Goal: Task Accomplishment & Management: Use online tool/utility

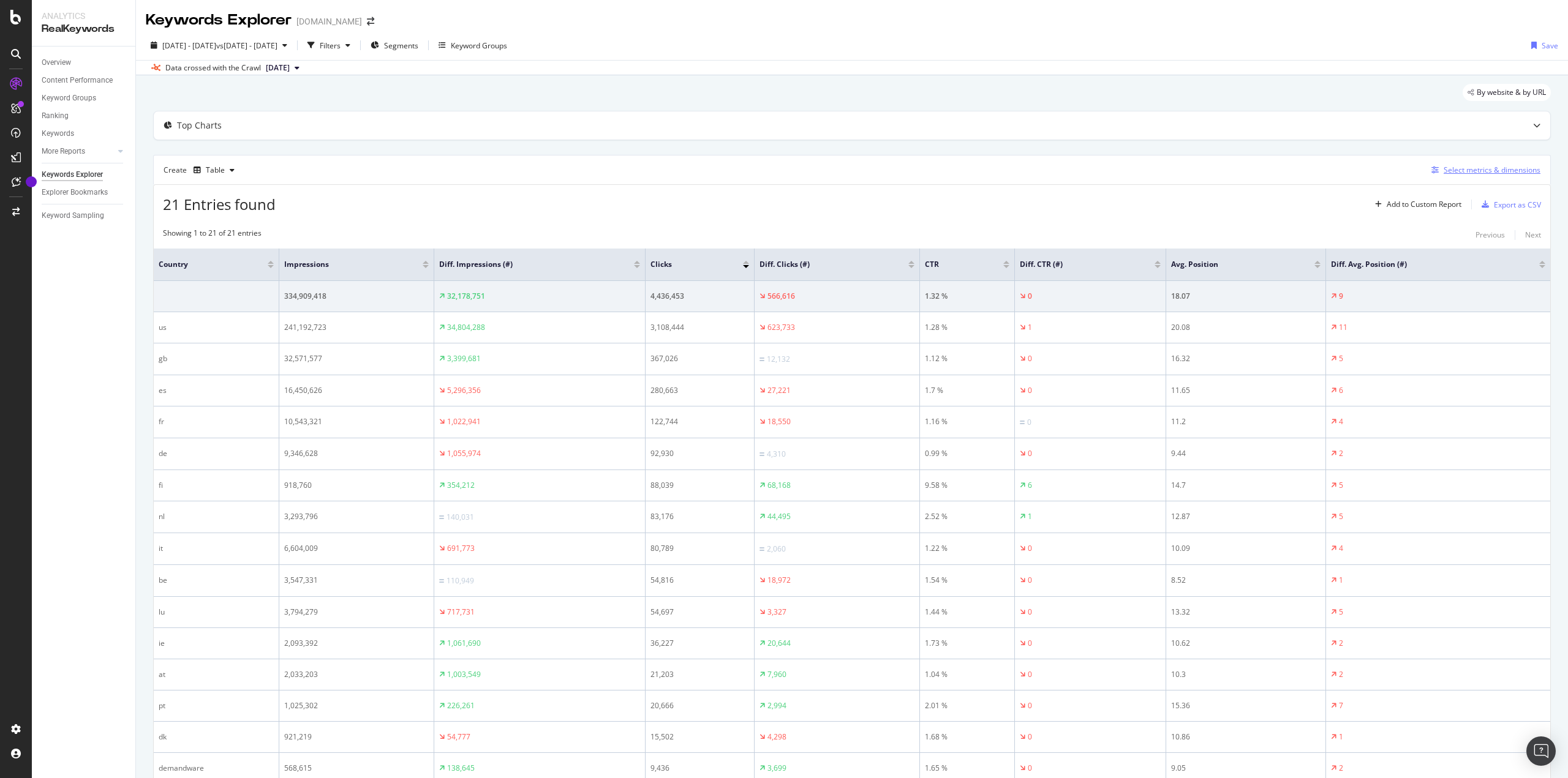
click at [1484, 166] on div "Select metrics & dimensions" at bounding box center [1491, 170] width 97 height 10
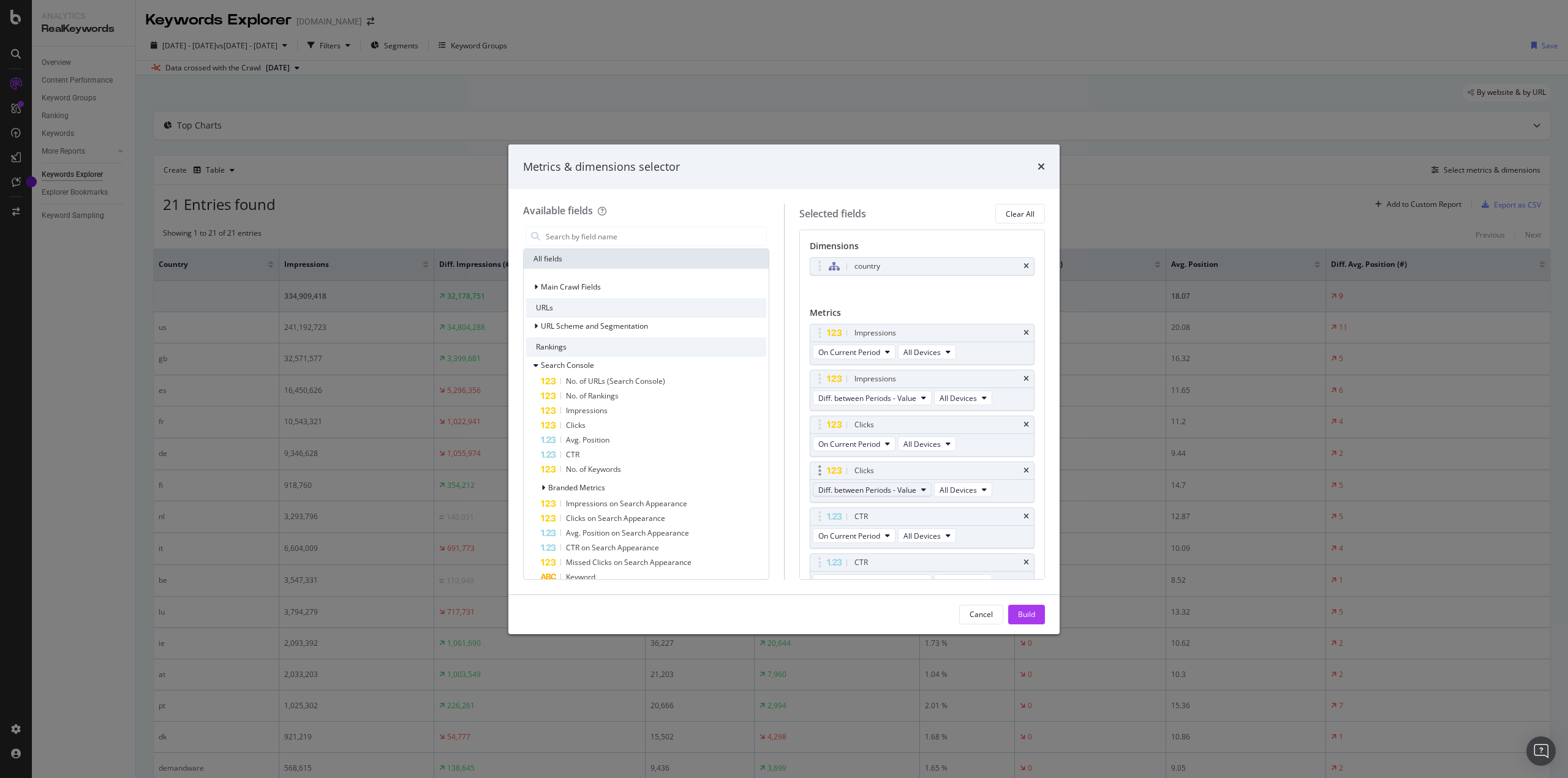
click at [905, 493] on span "Diff. between Periods - Value" at bounding box center [867, 490] width 98 height 10
click at [904, 549] on div "Diff. between Periods - Percentage" at bounding box center [882, 556] width 138 height 18
click at [892, 393] on span "Diff. between Periods - Value" at bounding box center [867, 398] width 98 height 10
click at [891, 461] on span "Diff. between Periods - Percentage" at bounding box center [882, 465] width 118 height 11
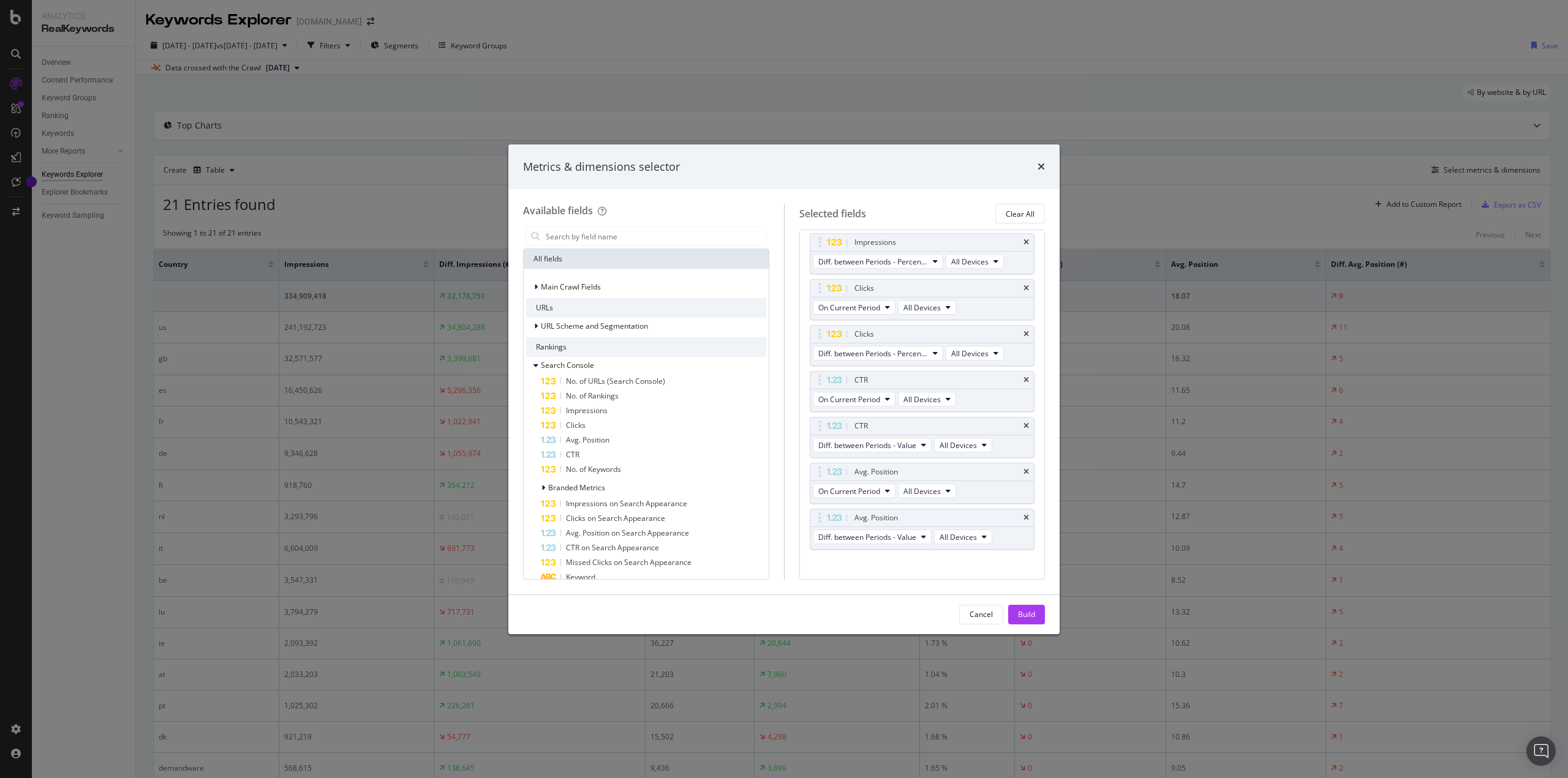
scroll to position [138, 0]
click at [1031, 605] on div "Build" at bounding box center [1026, 614] width 17 height 18
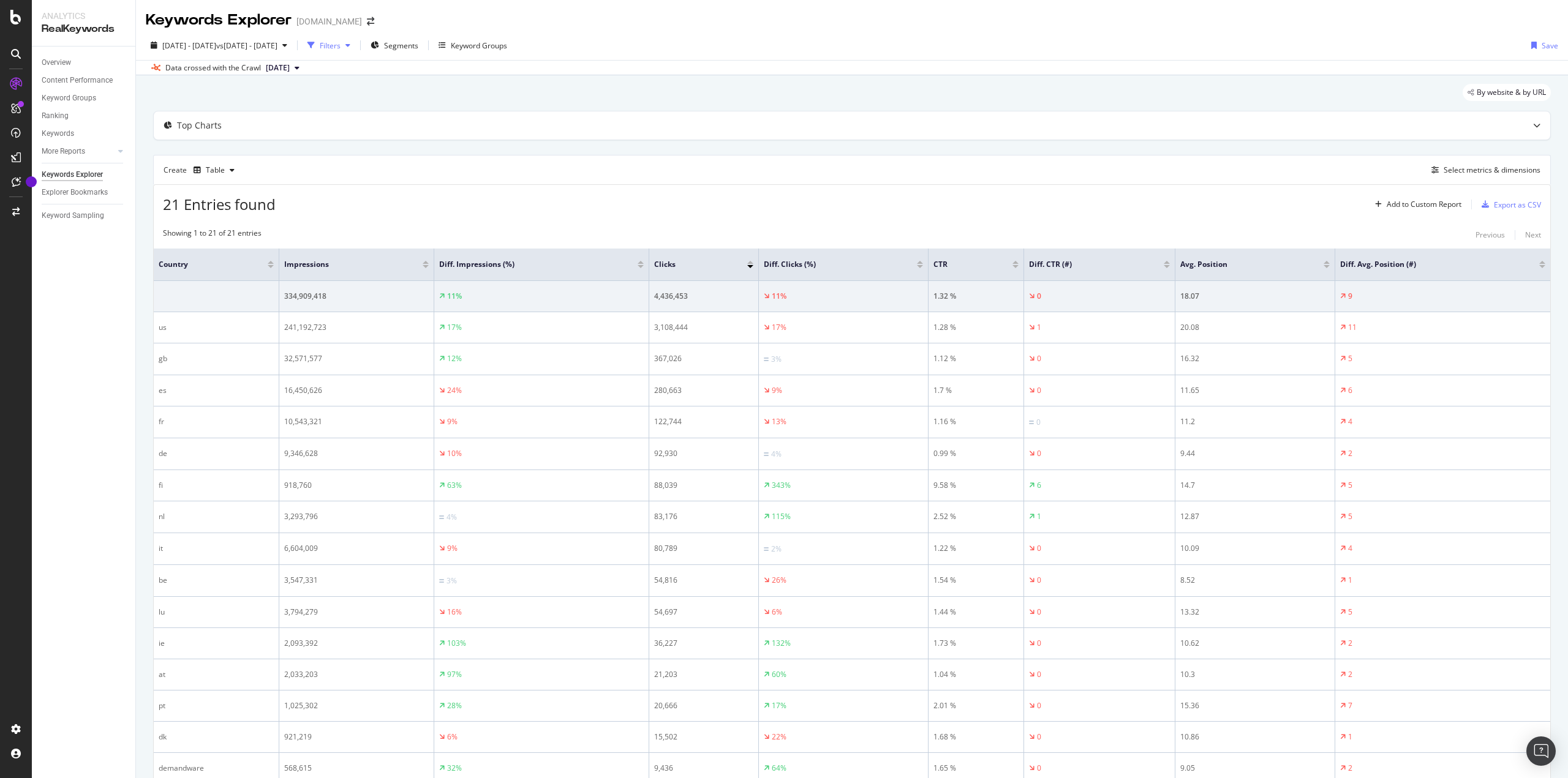
click at [341, 41] on div "Filters" at bounding box center [330, 46] width 21 height 10
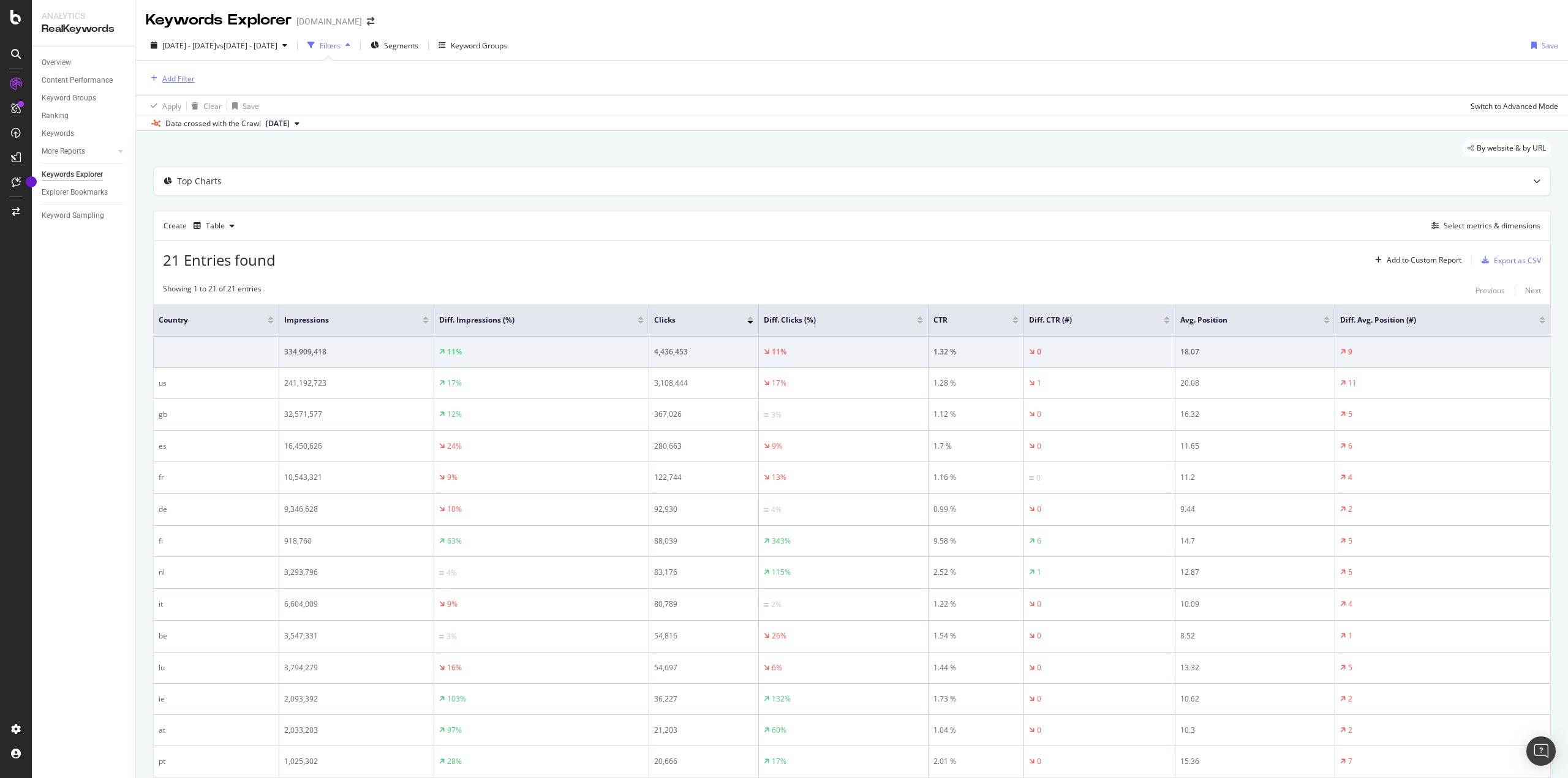
click at [179, 78] on div "Add Filter" at bounding box center [179, 78] width 33 height 10
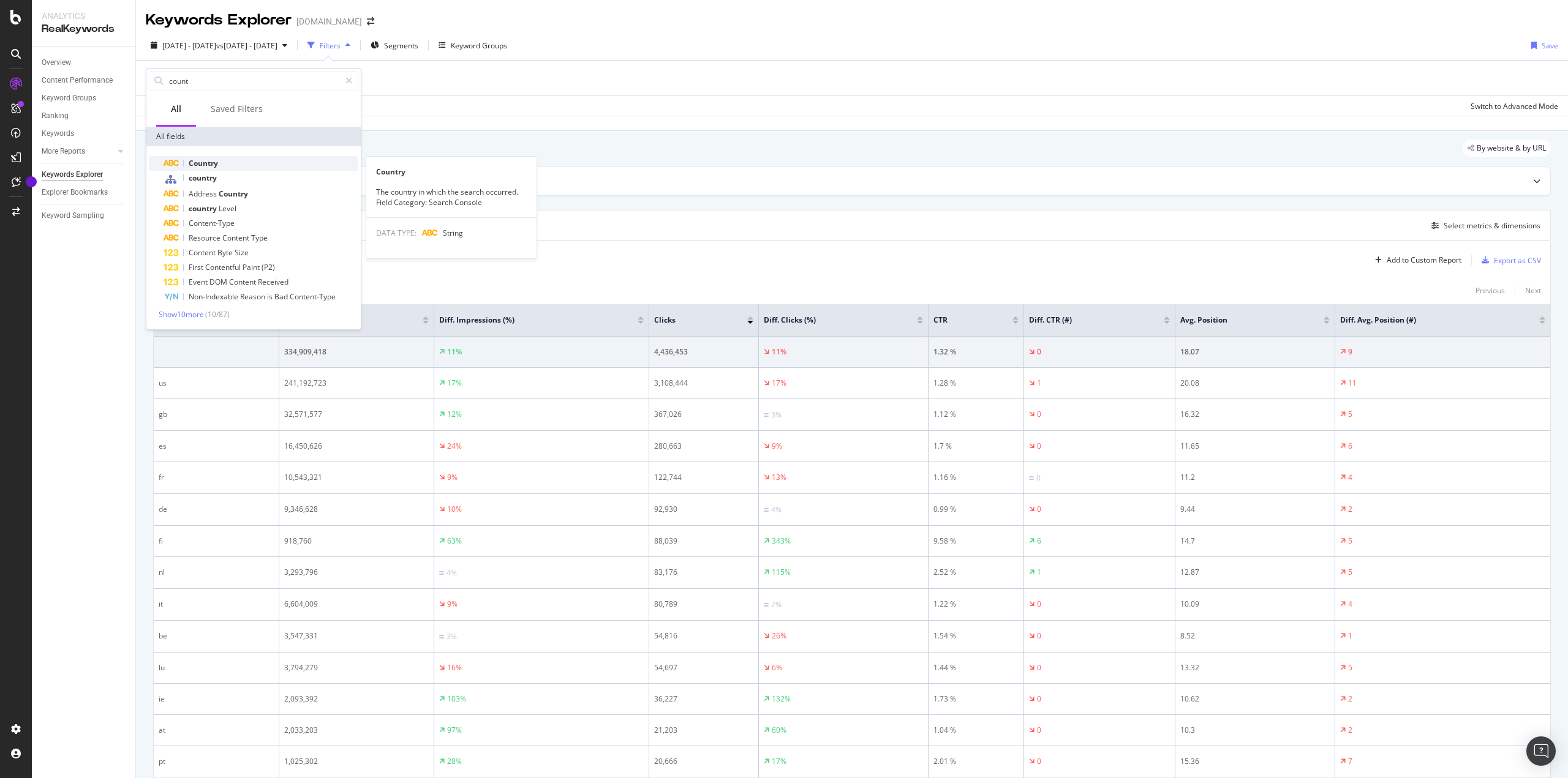
type input "count"
click at [245, 159] on div "Country" at bounding box center [261, 163] width 195 height 15
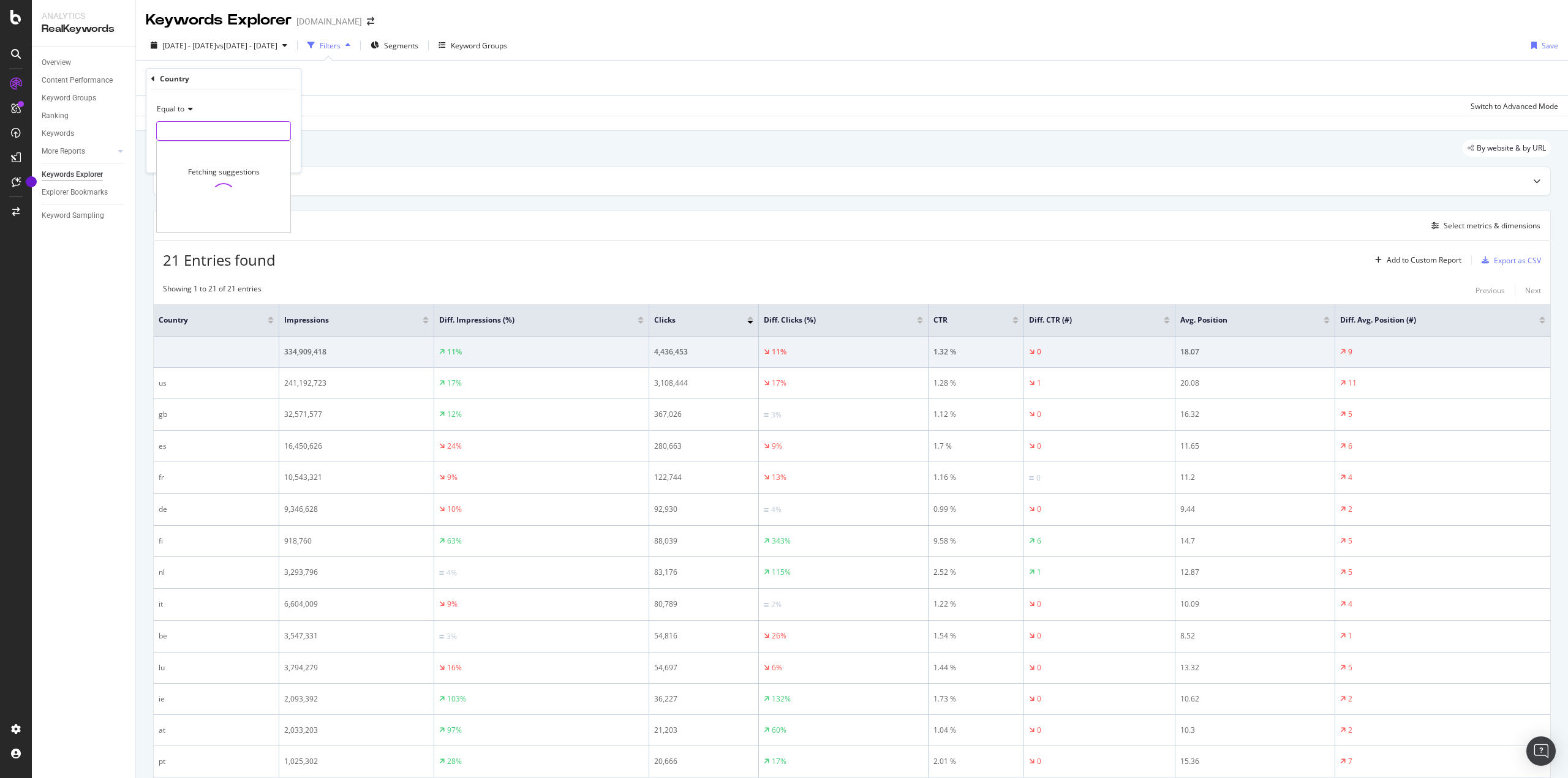
click at [236, 135] on input "text" at bounding box center [224, 130] width 134 height 20
type input "gbr|ita|esp|deu|nld|fra"
click at [274, 159] on div "Apply" at bounding box center [281, 157] width 19 height 10
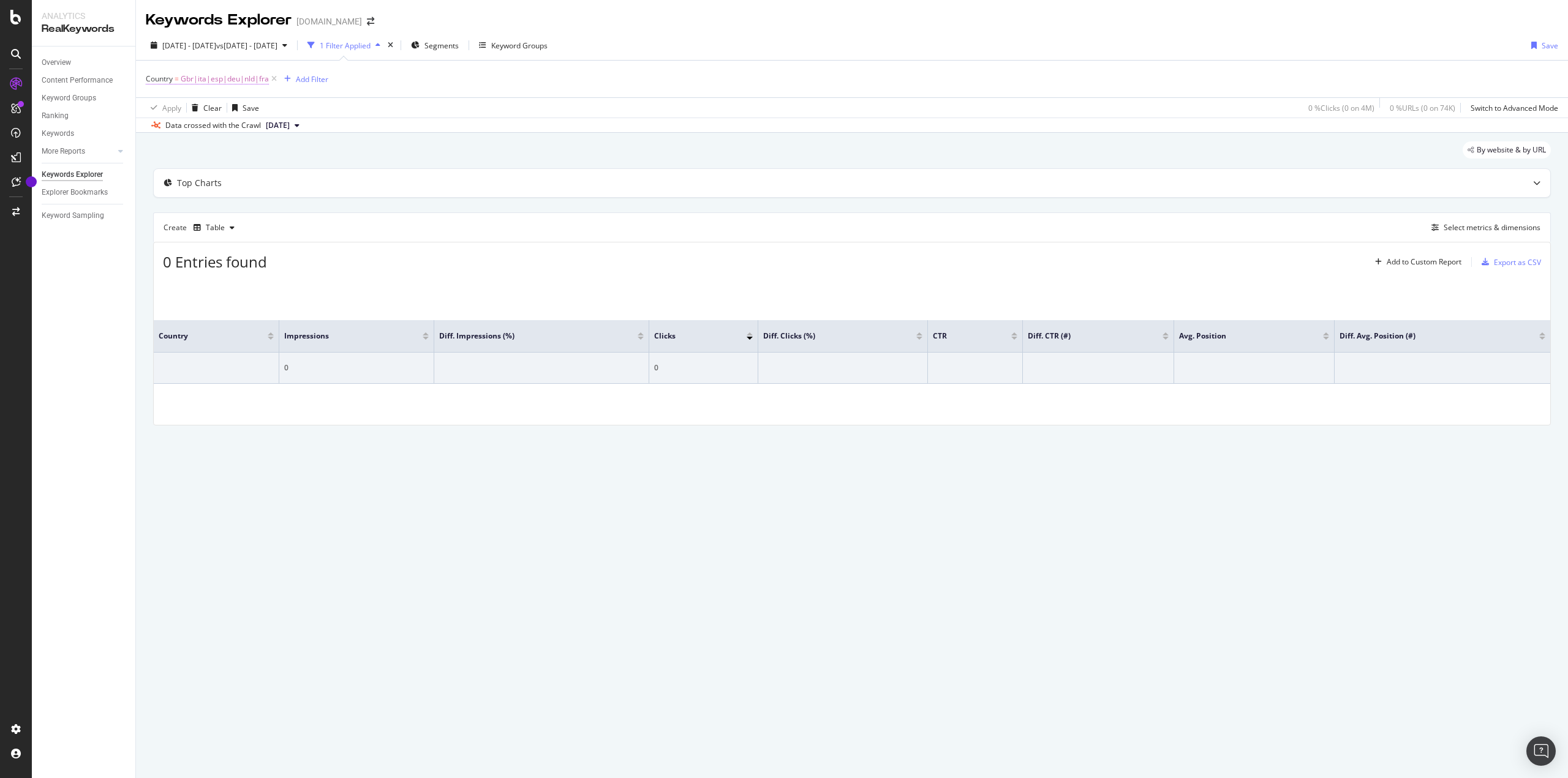
click at [208, 82] on span "Gbr|ita|esp|deu|nld|fra" at bounding box center [224, 79] width 88 height 17
click at [176, 110] on span "Equal to" at bounding box center [171, 107] width 28 height 10
click at [197, 256] on span "Matches regex" at bounding box center [187, 260] width 51 height 10
click at [258, 129] on input "text" at bounding box center [224, 129] width 134 height 20
type input "gbr|ita|fra|esp|nld|deu"
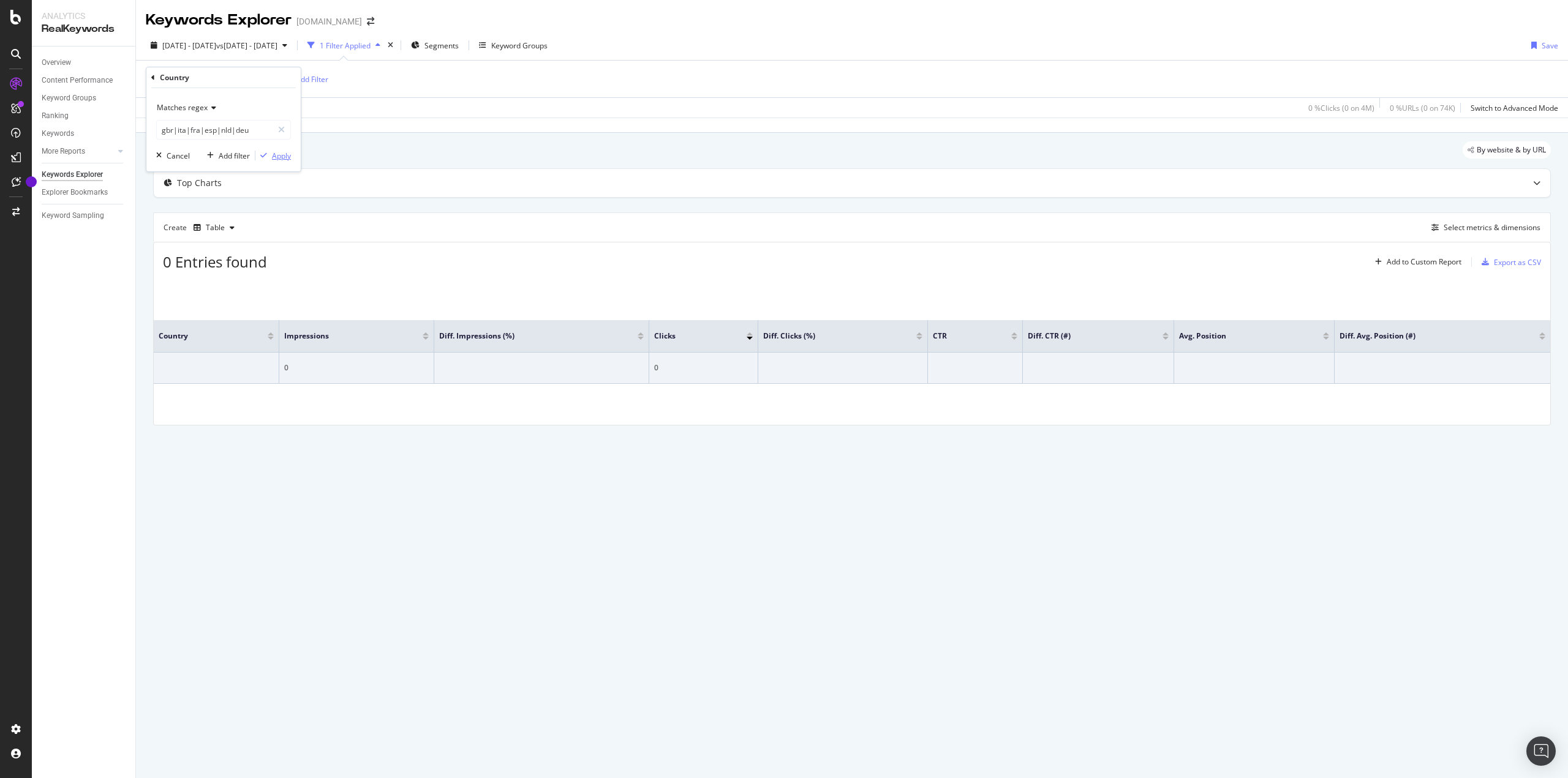
click at [280, 157] on div "Apply" at bounding box center [281, 156] width 19 height 10
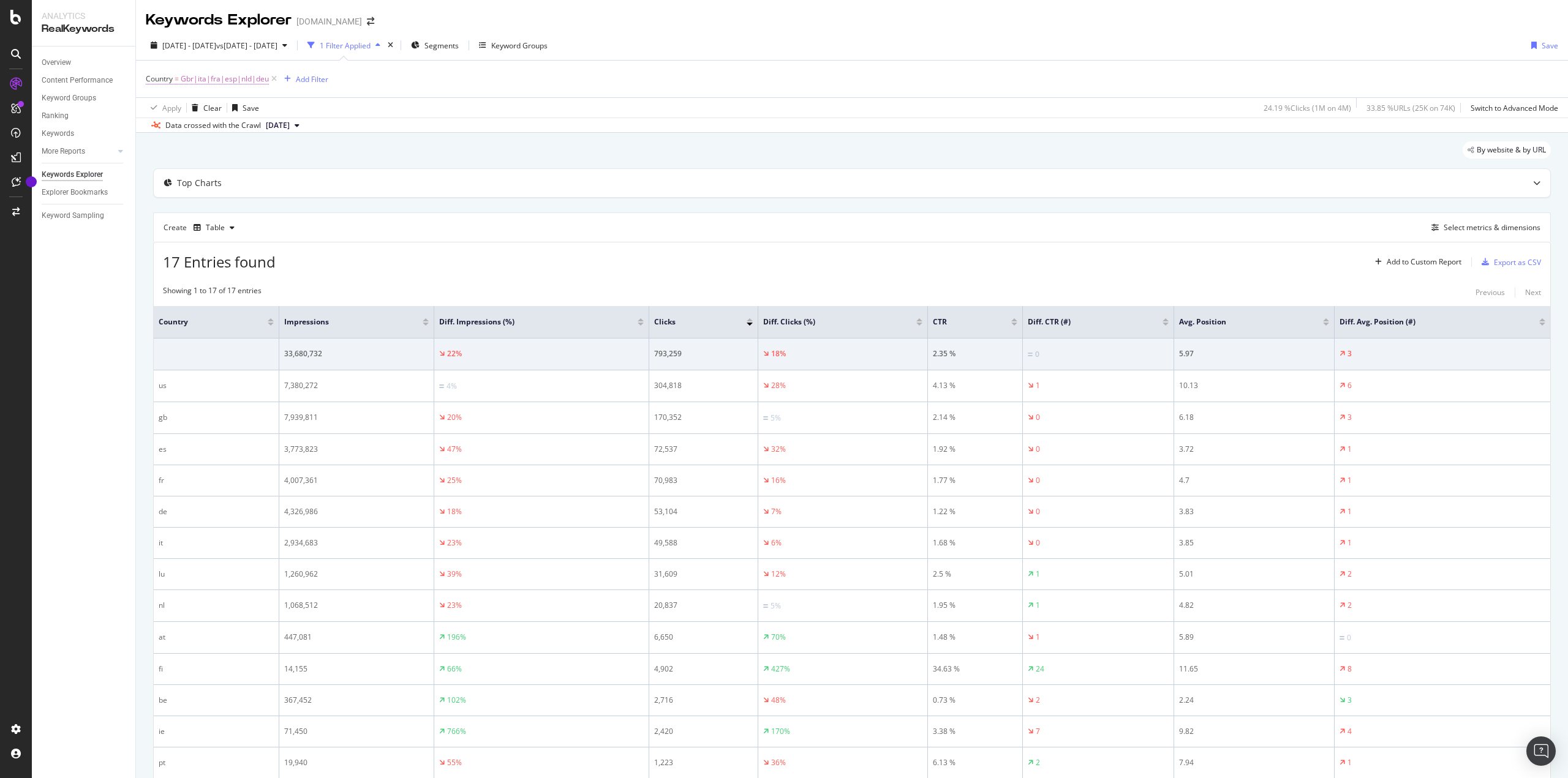
click at [238, 79] on span "Gbr|ita|fra|esp|nld|deu" at bounding box center [224, 79] width 88 height 17
click at [458, 47] on span "Segments" at bounding box center [442, 46] width 35 height 10
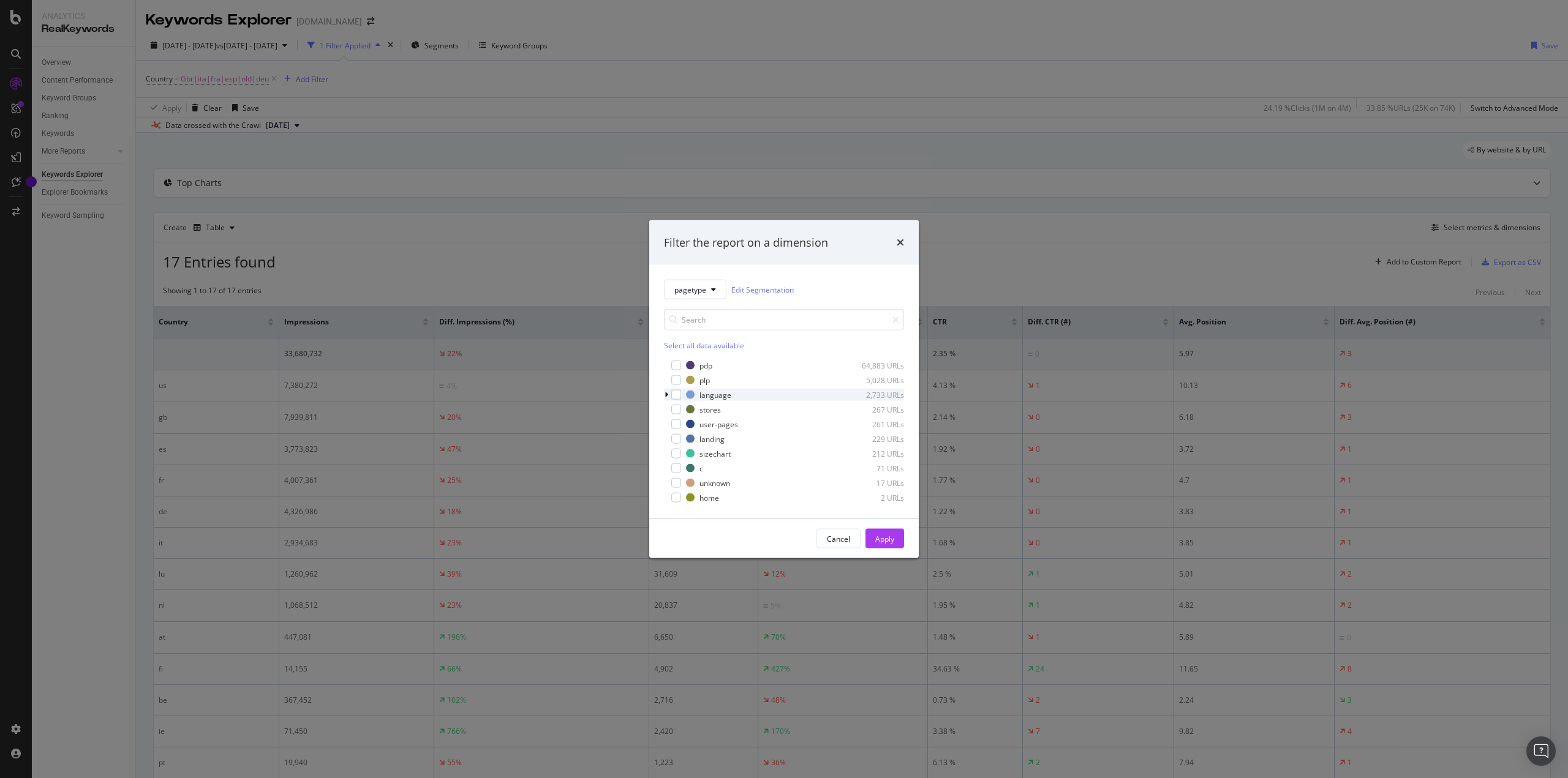
click at [665, 398] on icon "modal" at bounding box center [666, 394] width 3 height 8
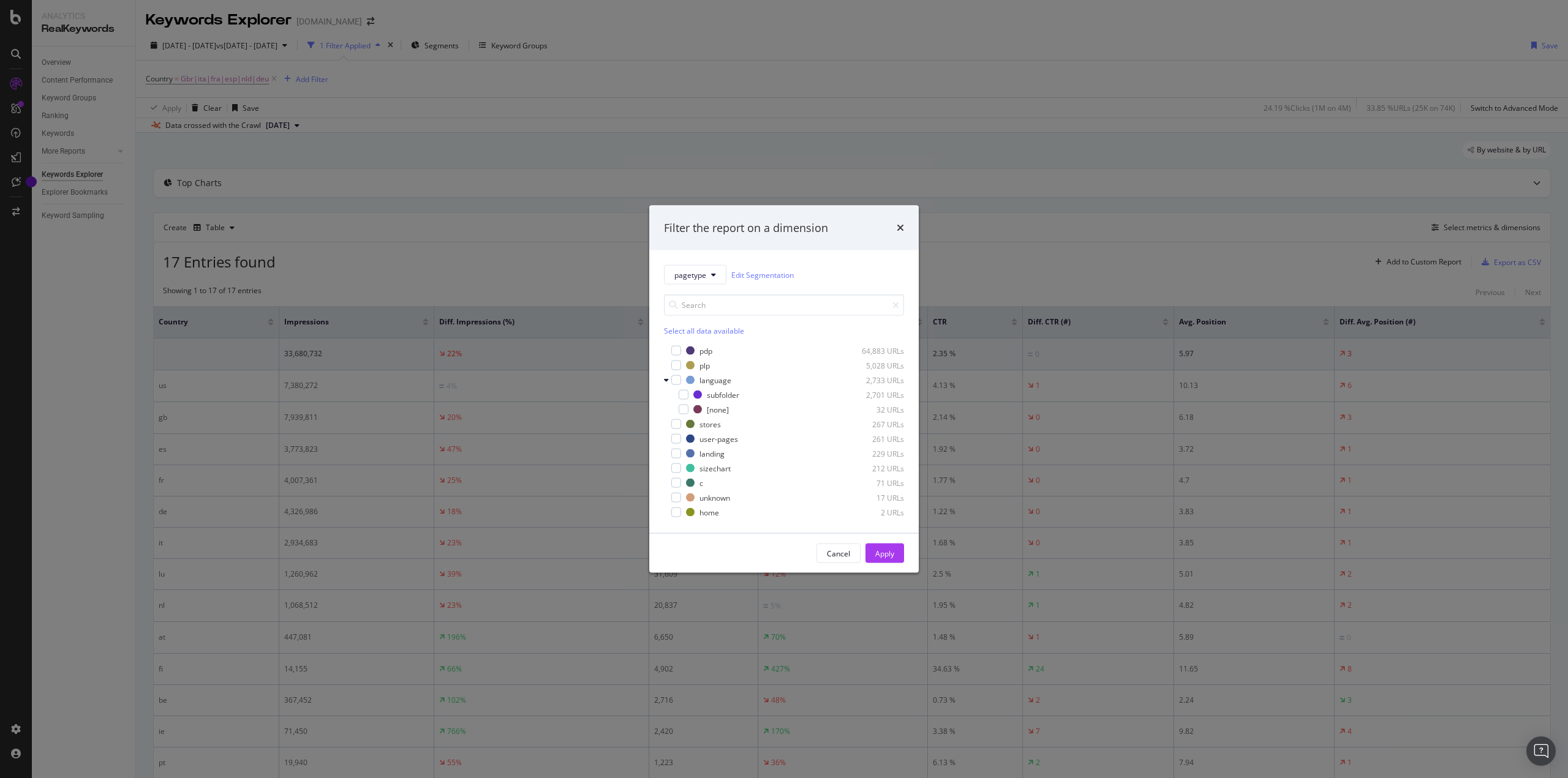
click at [589, 249] on div "Filter the report on a dimension pagetype Edit Segmentation Select all data ava…" at bounding box center [784, 389] width 1568 height 778
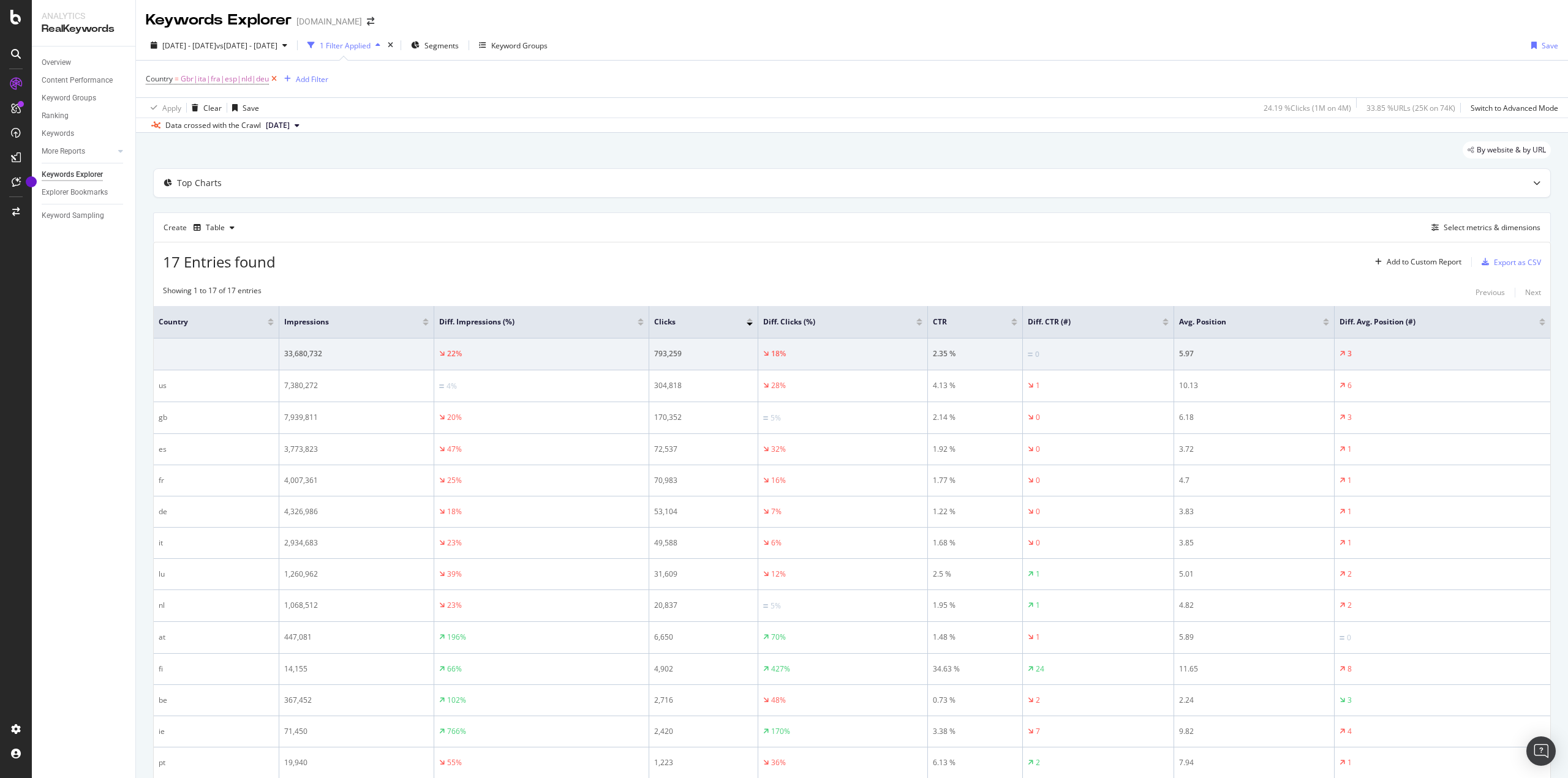
click at [271, 79] on icon at bounding box center [274, 78] width 10 height 12
click at [1492, 229] on div "Select metrics & dimensions" at bounding box center [1491, 225] width 97 height 10
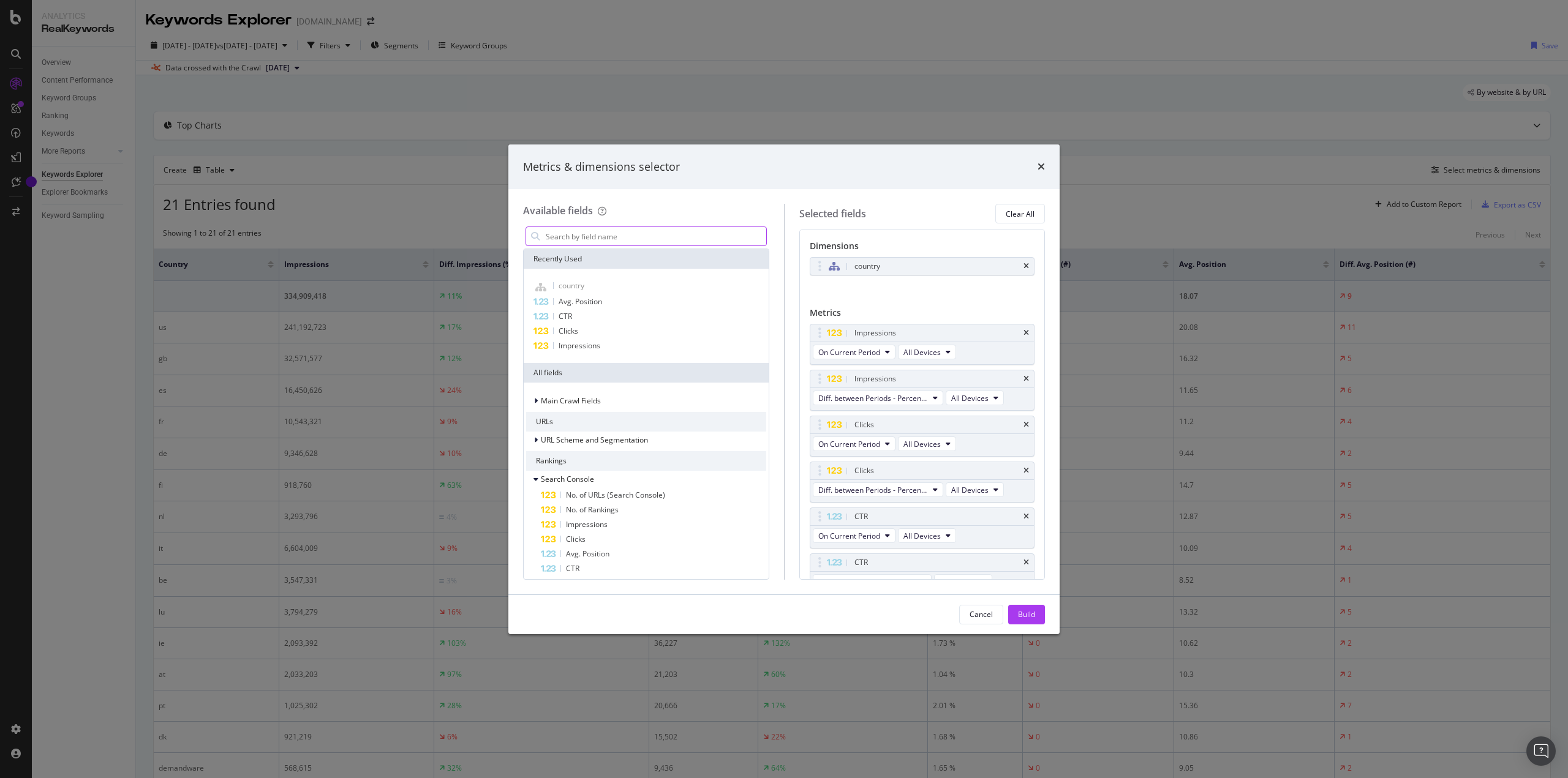
click at [648, 233] on input "modal" at bounding box center [655, 235] width 222 height 18
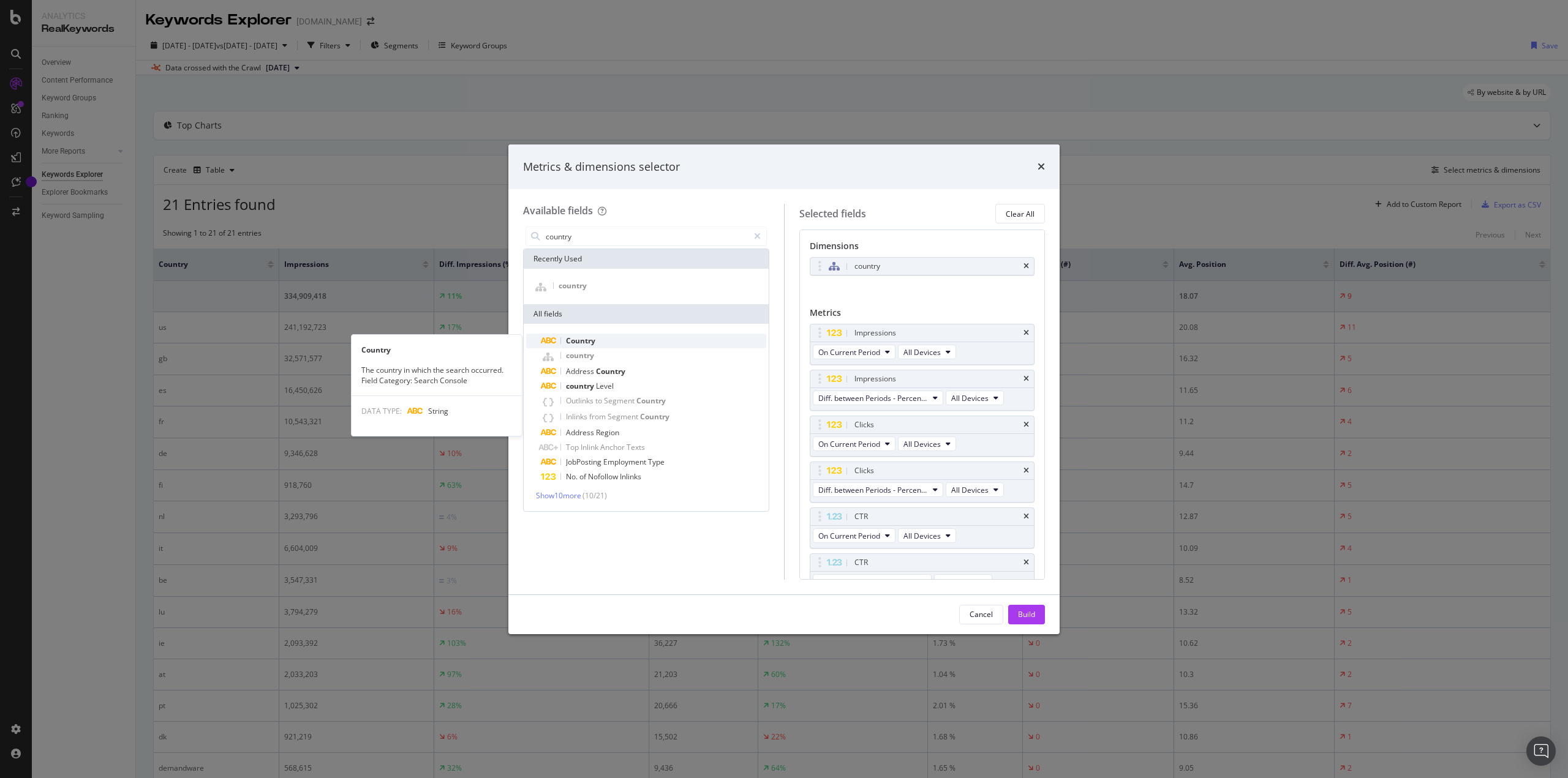
type input "country"
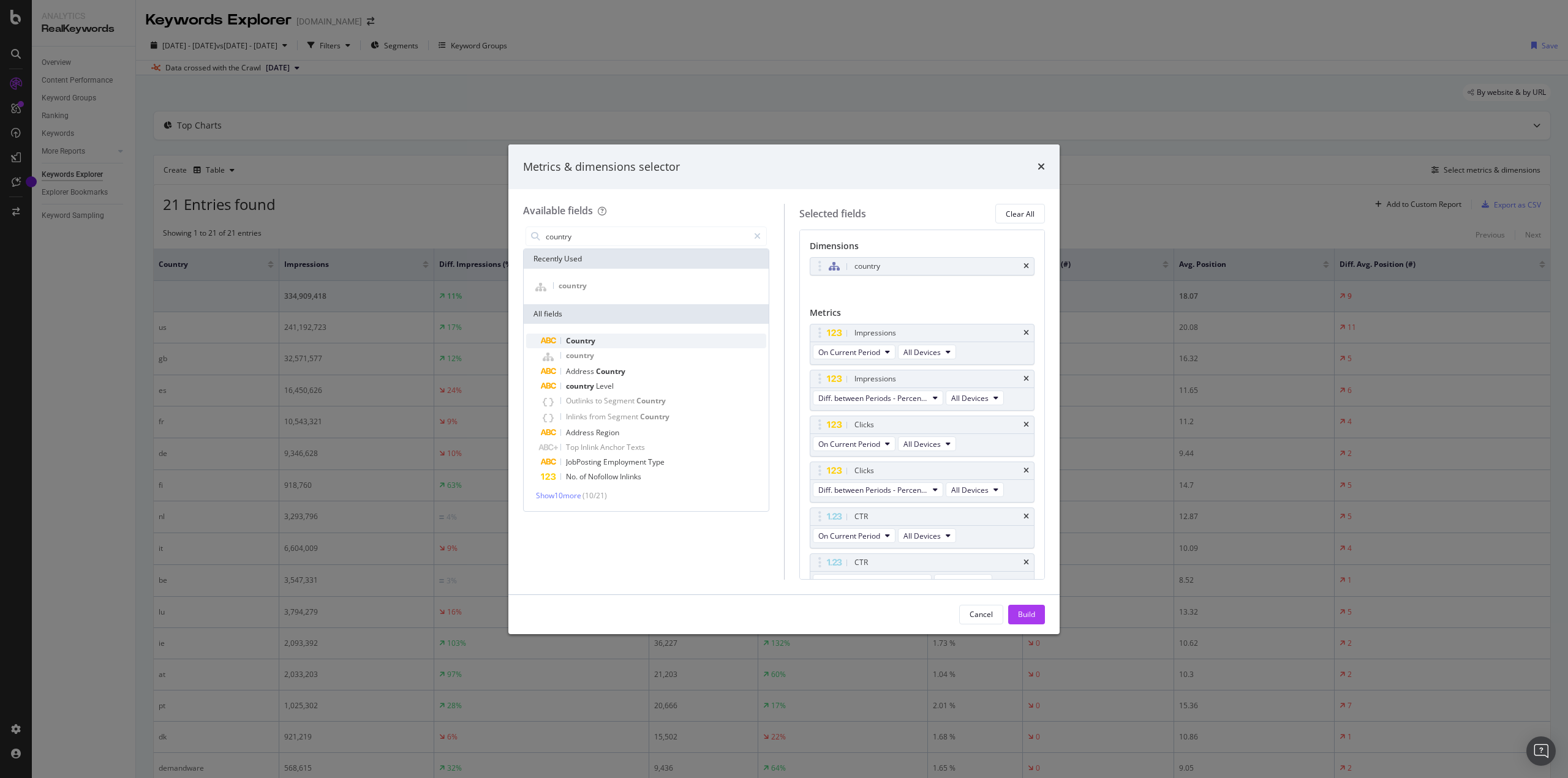
click at [663, 338] on div "Country" at bounding box center [653, 341] width 225 height 15
click at [1023, 267] on icon "times" at bounding box center [1026, 266] width 5 height 8
click at [1019, 608] on div "Build" at bounding box center [1026, 614] width 17 height 18
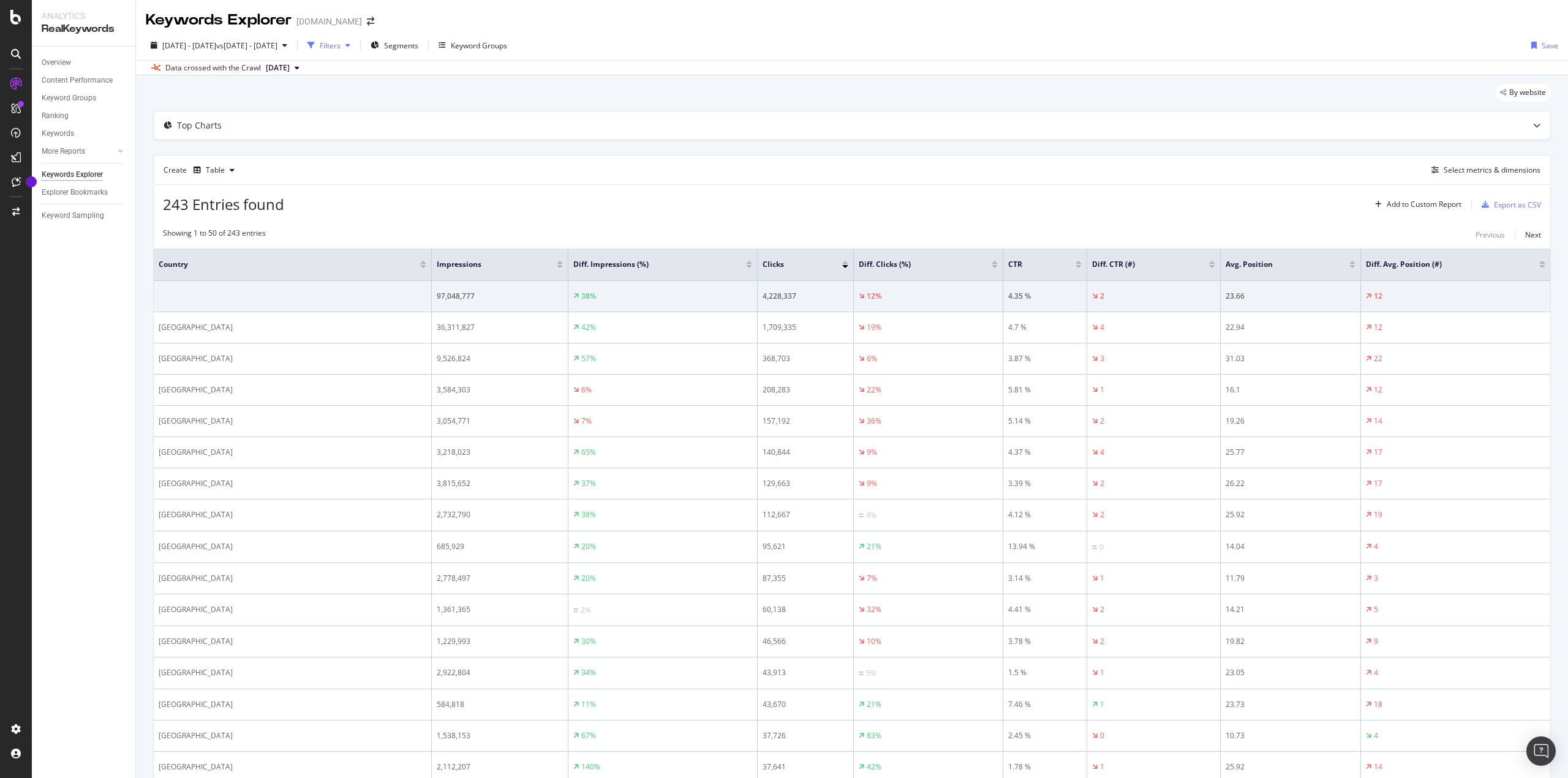
click at [356, 52] on div "Filters" at bounding box center [329, 45] width 53 height 18
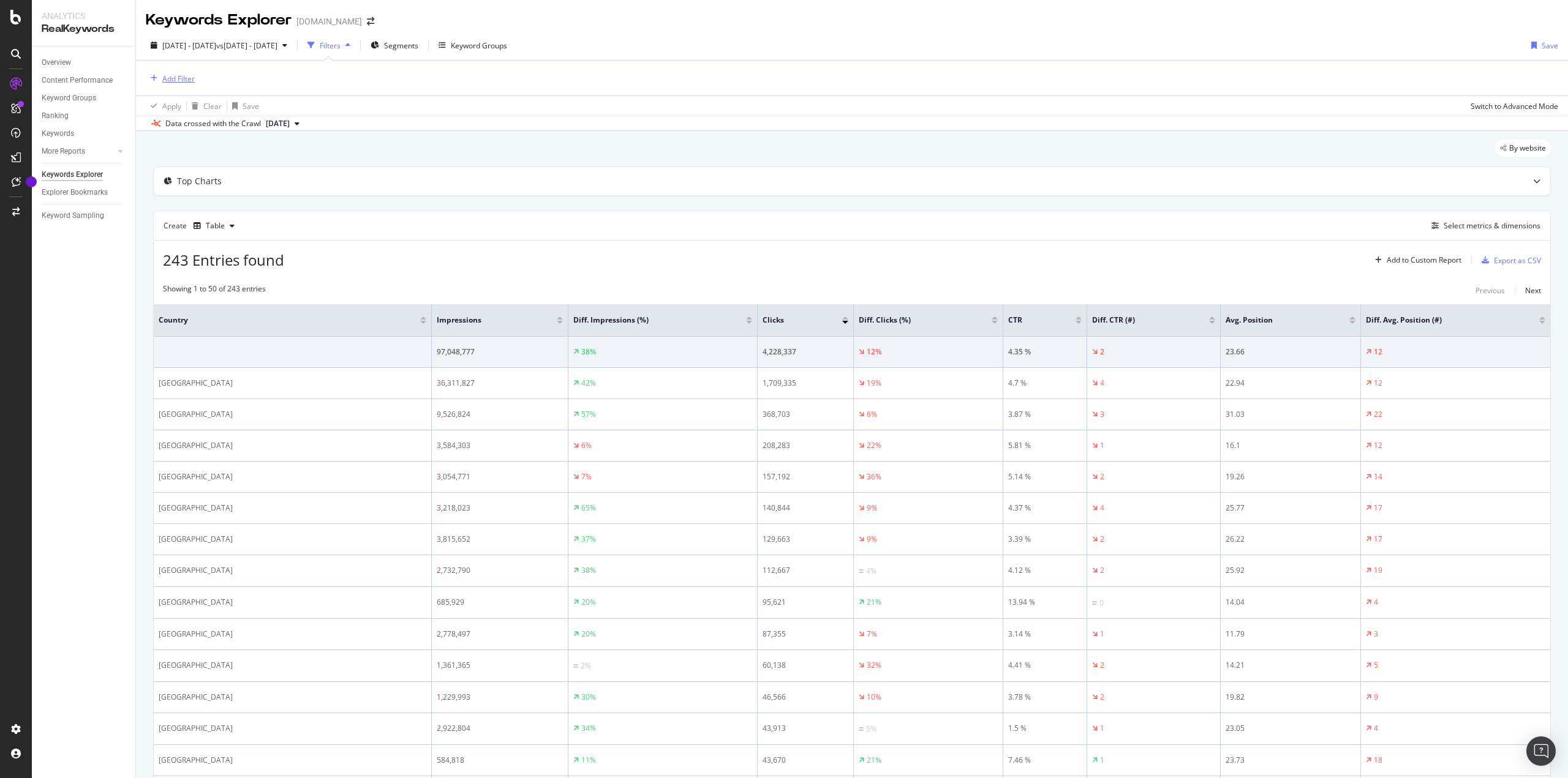
click at [176, 78] on div "Add Filter" at bounding box center [179, 78] width 33 height 10
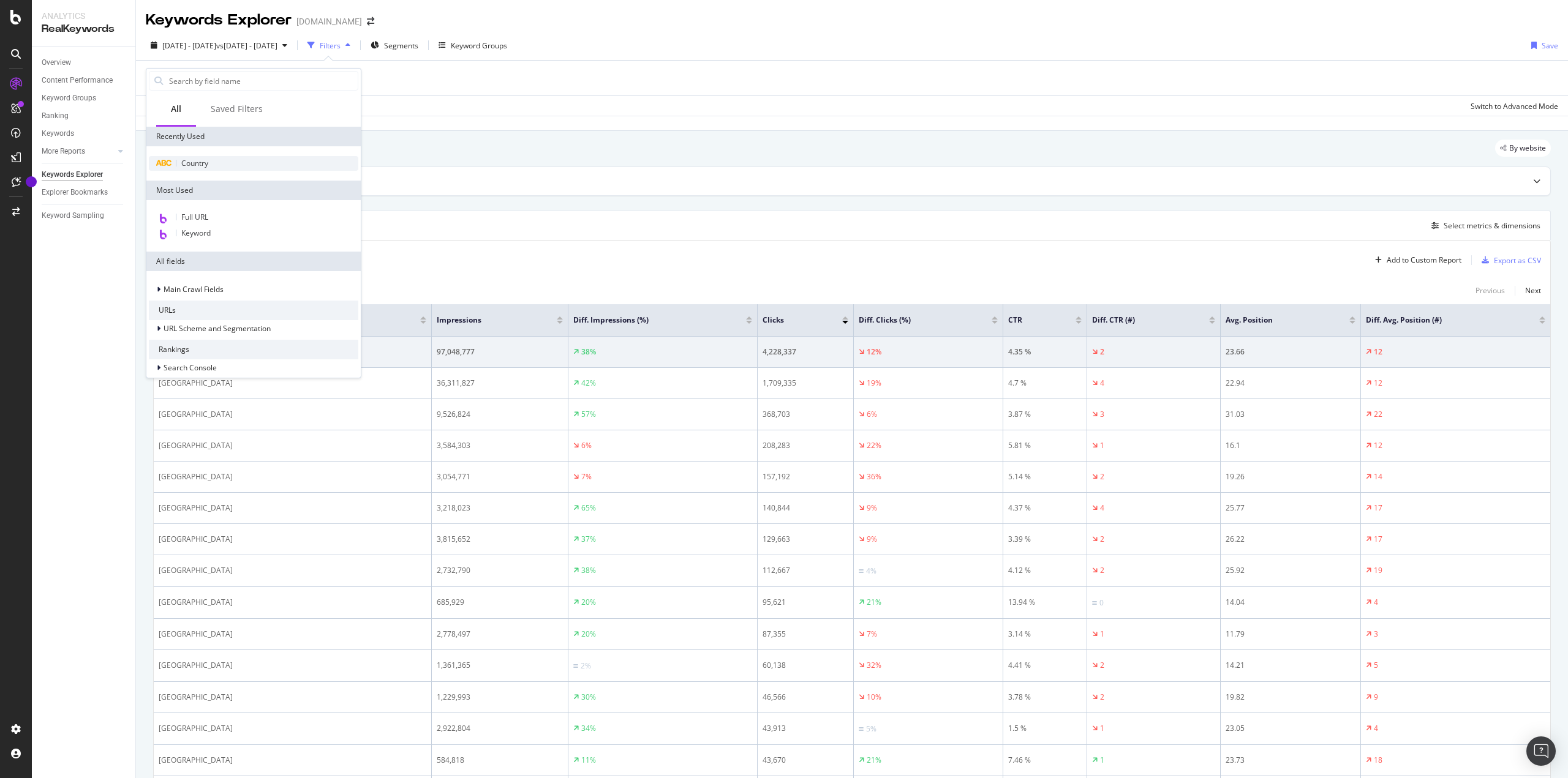
click at [210, 165] on div "Country" at bounding box center [253, 163] width 210 height 15
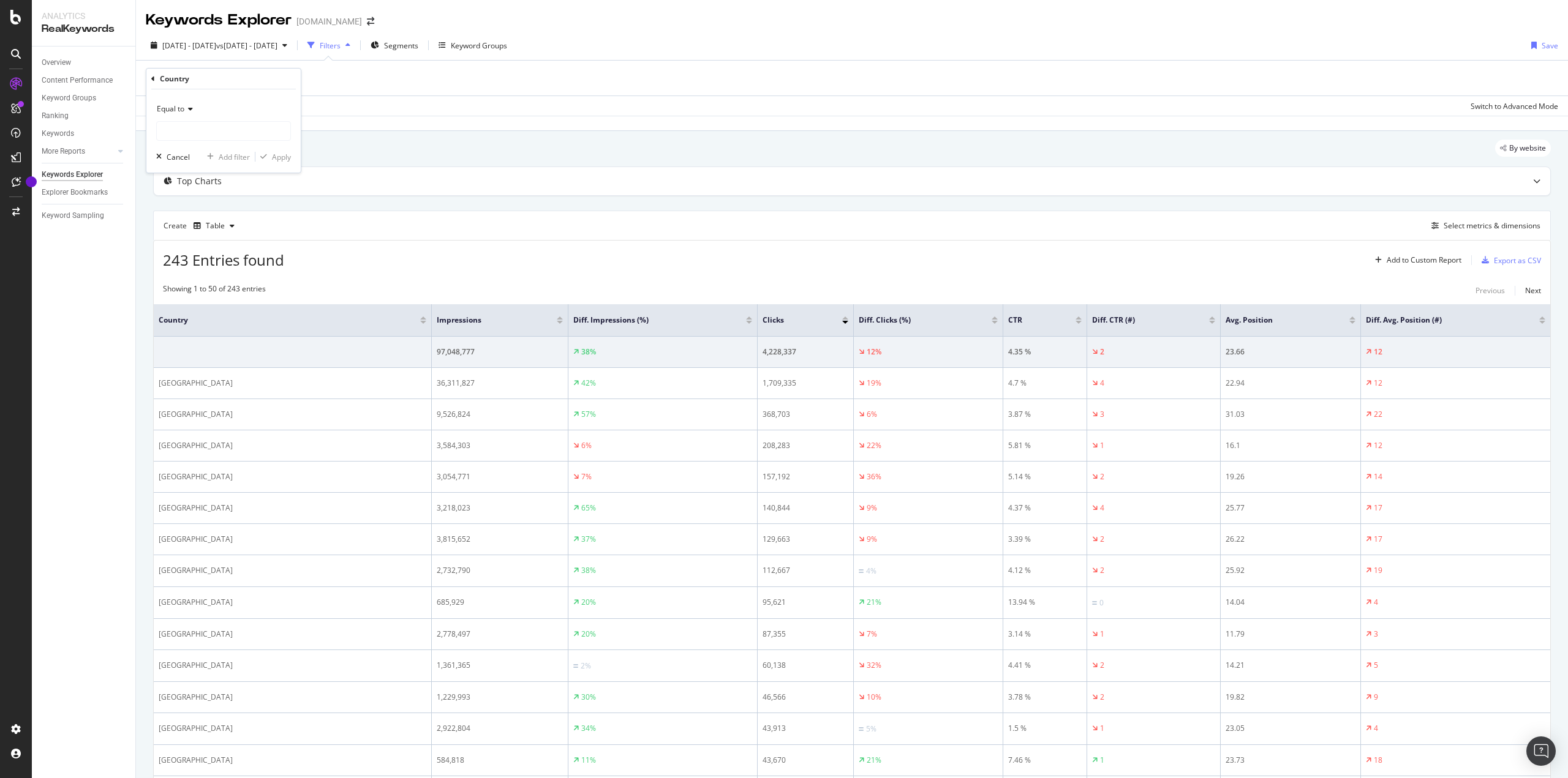
click at [162, 106] on span "Equal to" at bounding box center [171, 109] width 28 height 10
click at [211, 263] on span "Matches regex" at bounding box center [187, 261] width 51 height 10
click at [220, 129] on input "text" at bounding box center [224, 130] width 134 height 20
type input "grb|ita|fra|esp|deu|nld"
click at [286, 155] on div "Apply" at bounding box center [281, 157] width 19 height 10
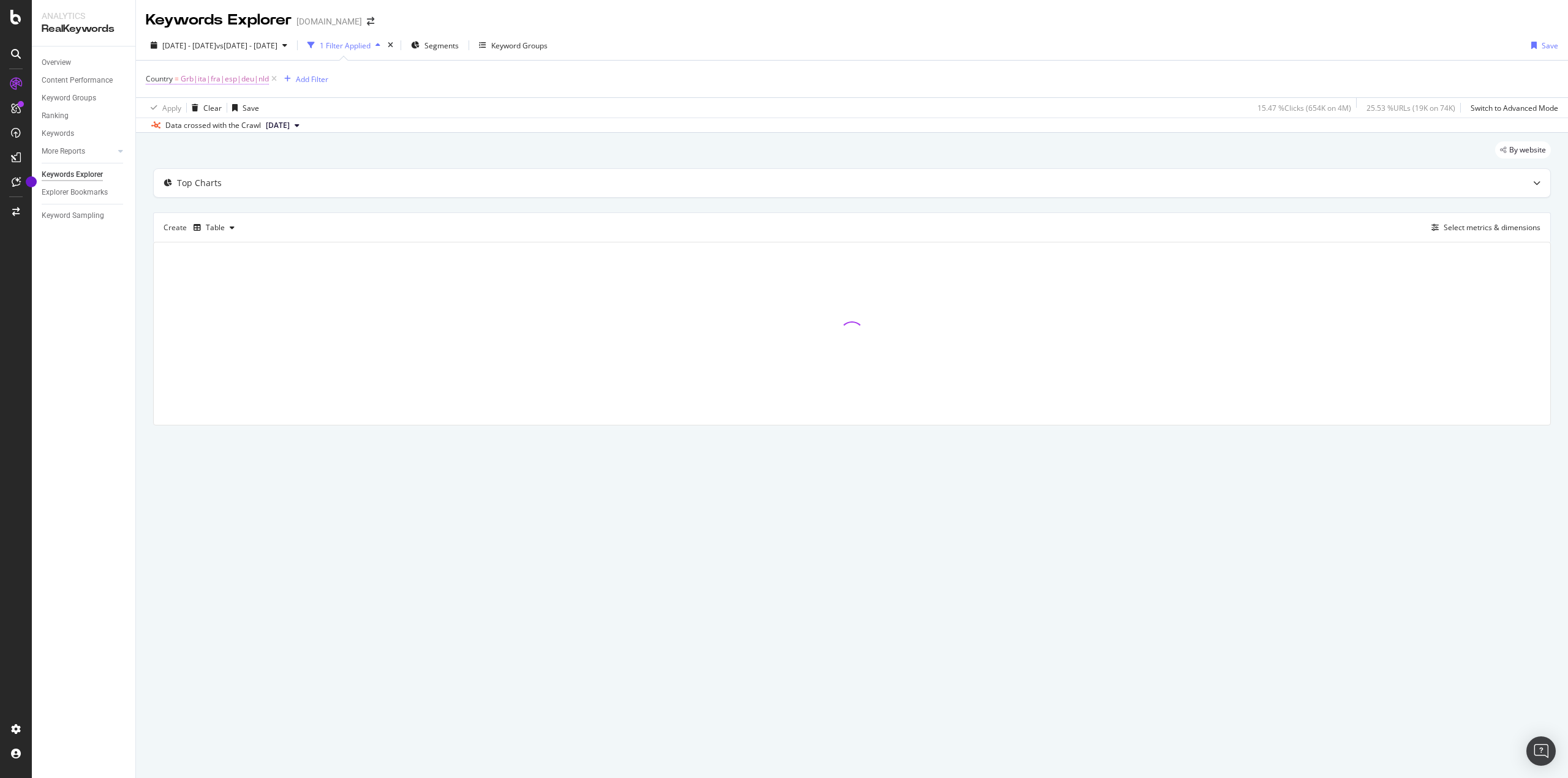
click at [210, 71] on span "Grb|ita|fra|esp|deu|nld" at bounding box center [224, 79] width 88 height 17
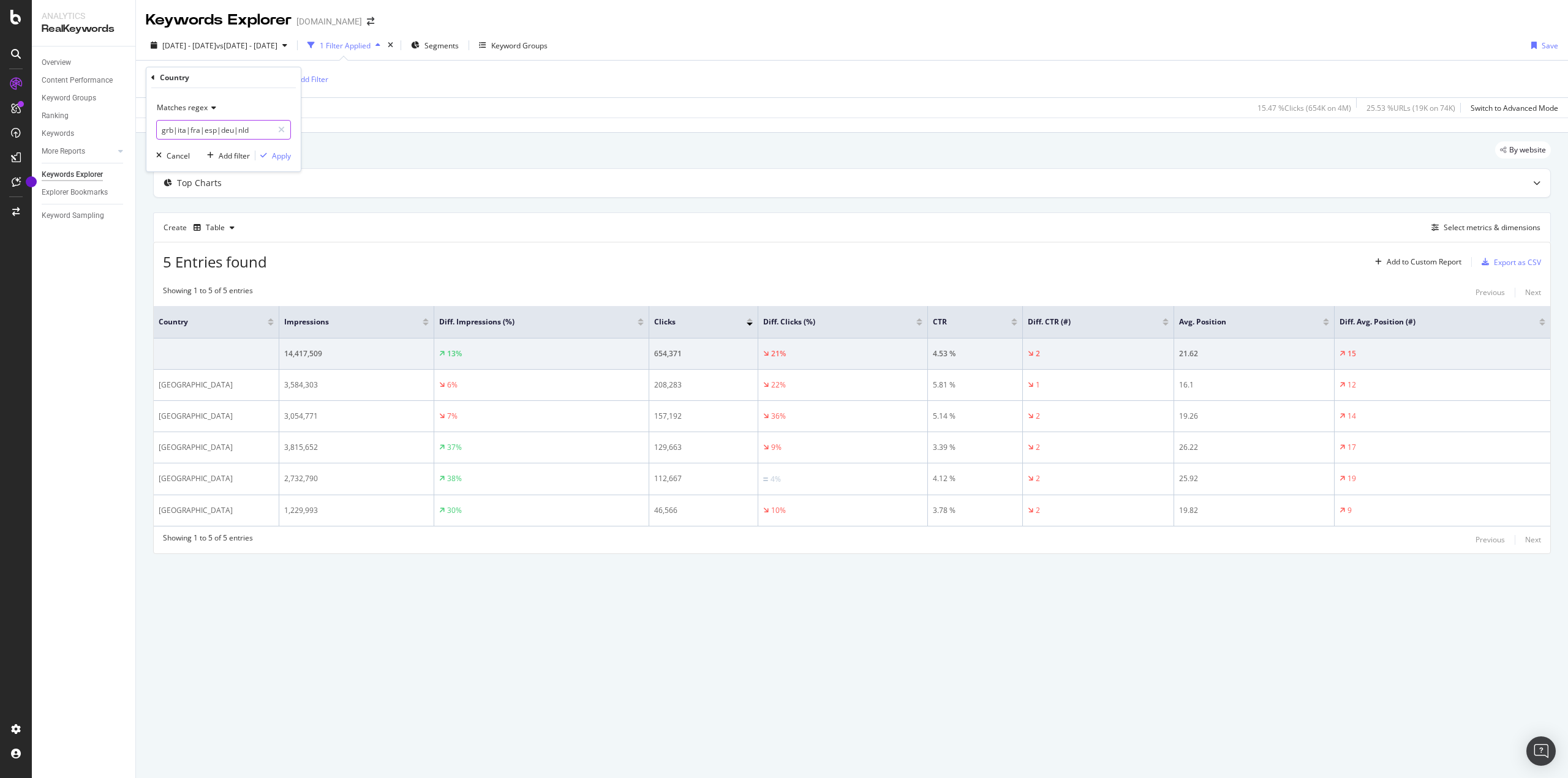
click at [166, 130] on input "grb|ita|fra|esp|deu|nld" at bounding box center [215, 129] width 116 height 20
type input "gbr|ita|fra|esp|deu|nld"
click at [288, 157] on div "Apply" at bounding box center [281, 156] width 19 height 10
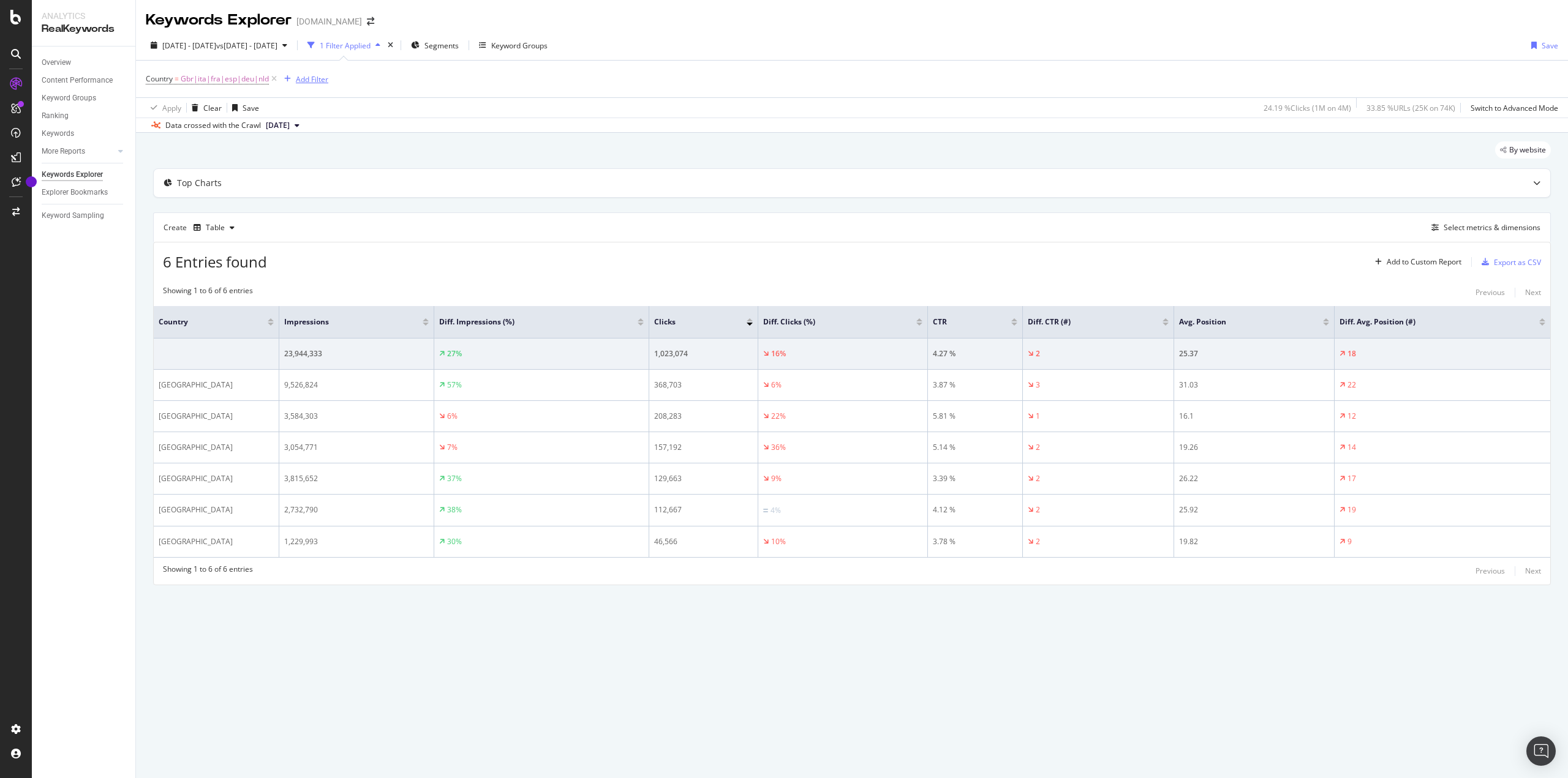
click at [305, 74] on div "Add Filter" at bounding box center [312, 79] width 33 height 10
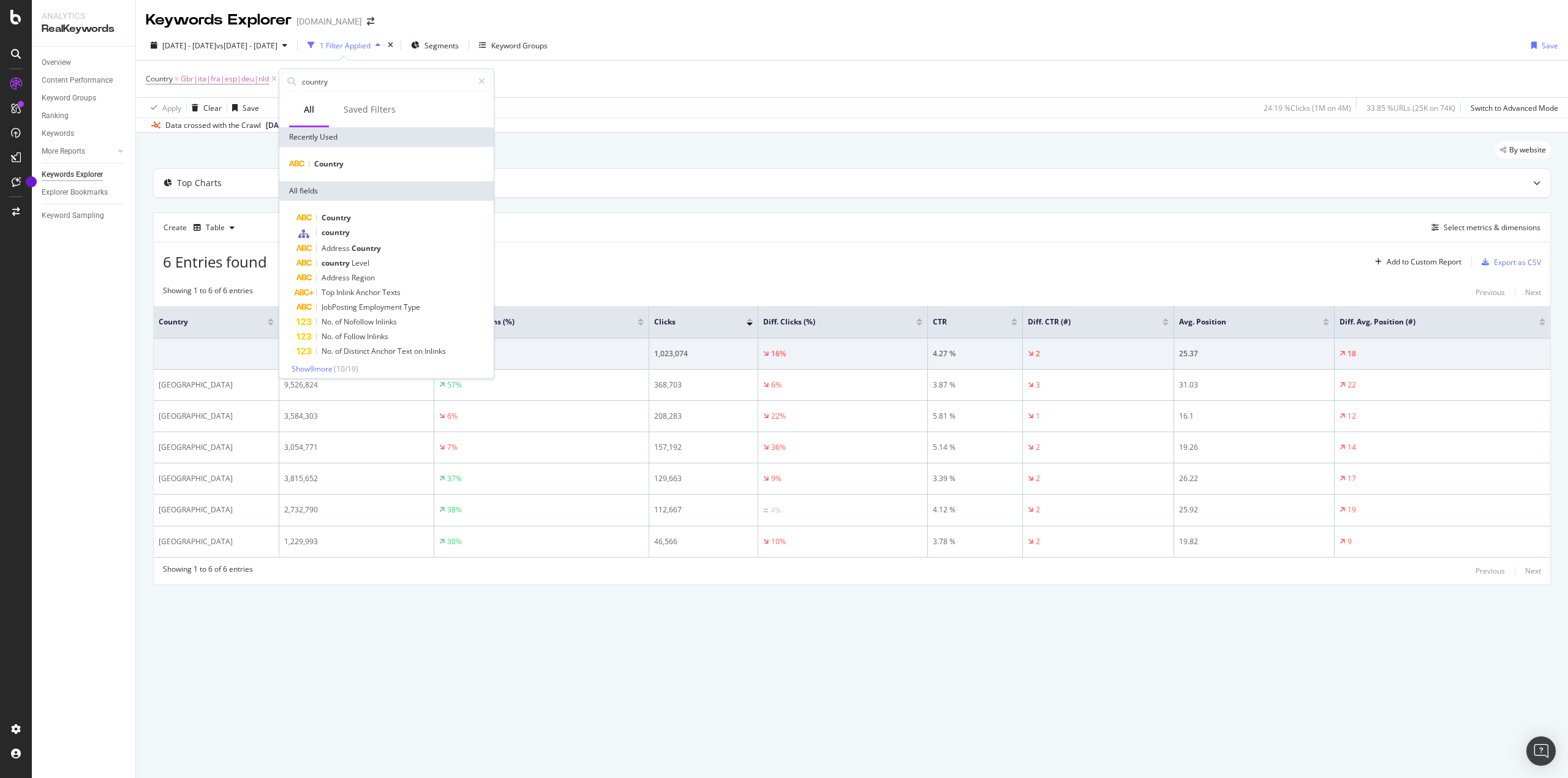
type input "country"
click at [319, 627] on div "By website Top Charts Create Table Select metrics & dimensions 6 Entries found …" at bounding box center [852, 380] width 1432 height 494
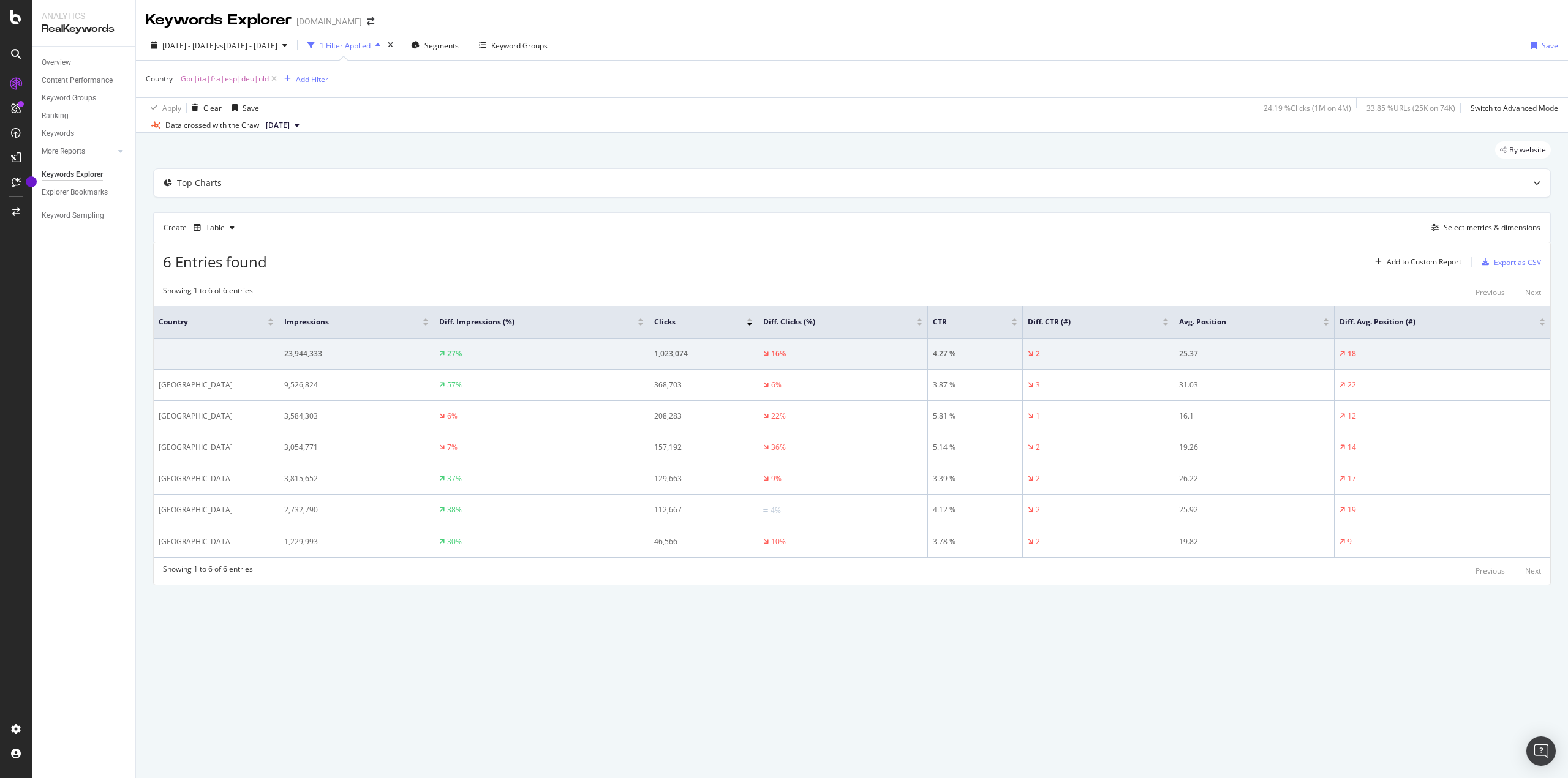
click at [309, 77] on div "Add Filter" at bounding box center [312, 79] width 33 height 10
click at [1510, 221] on div "Select metrics & dimensions" at bounding box center [1483, 228] width 114 height 14
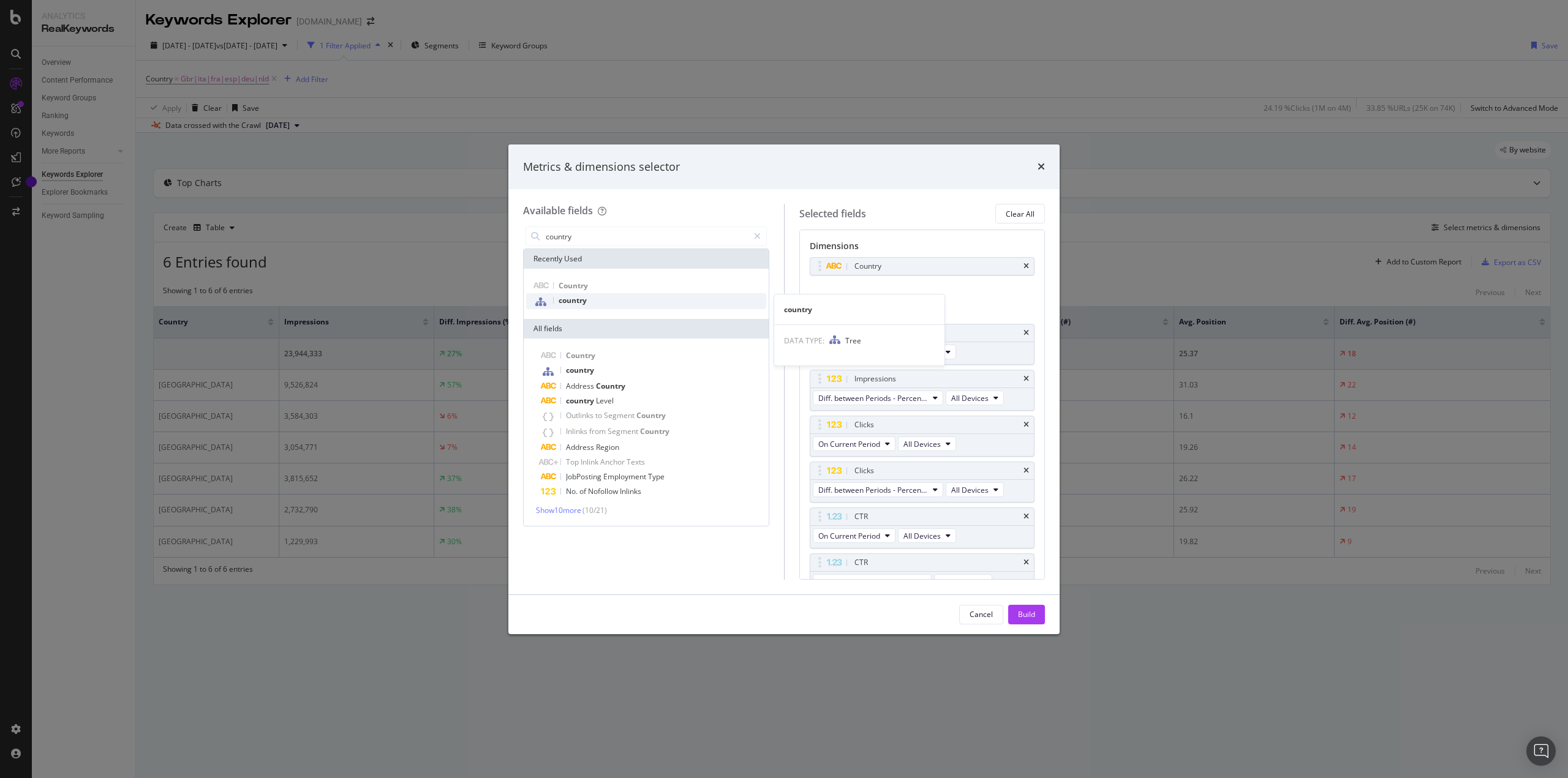
type input "country"
click at [622, 298] on div "country" at bounding box center [646, 301] width 240 height 16
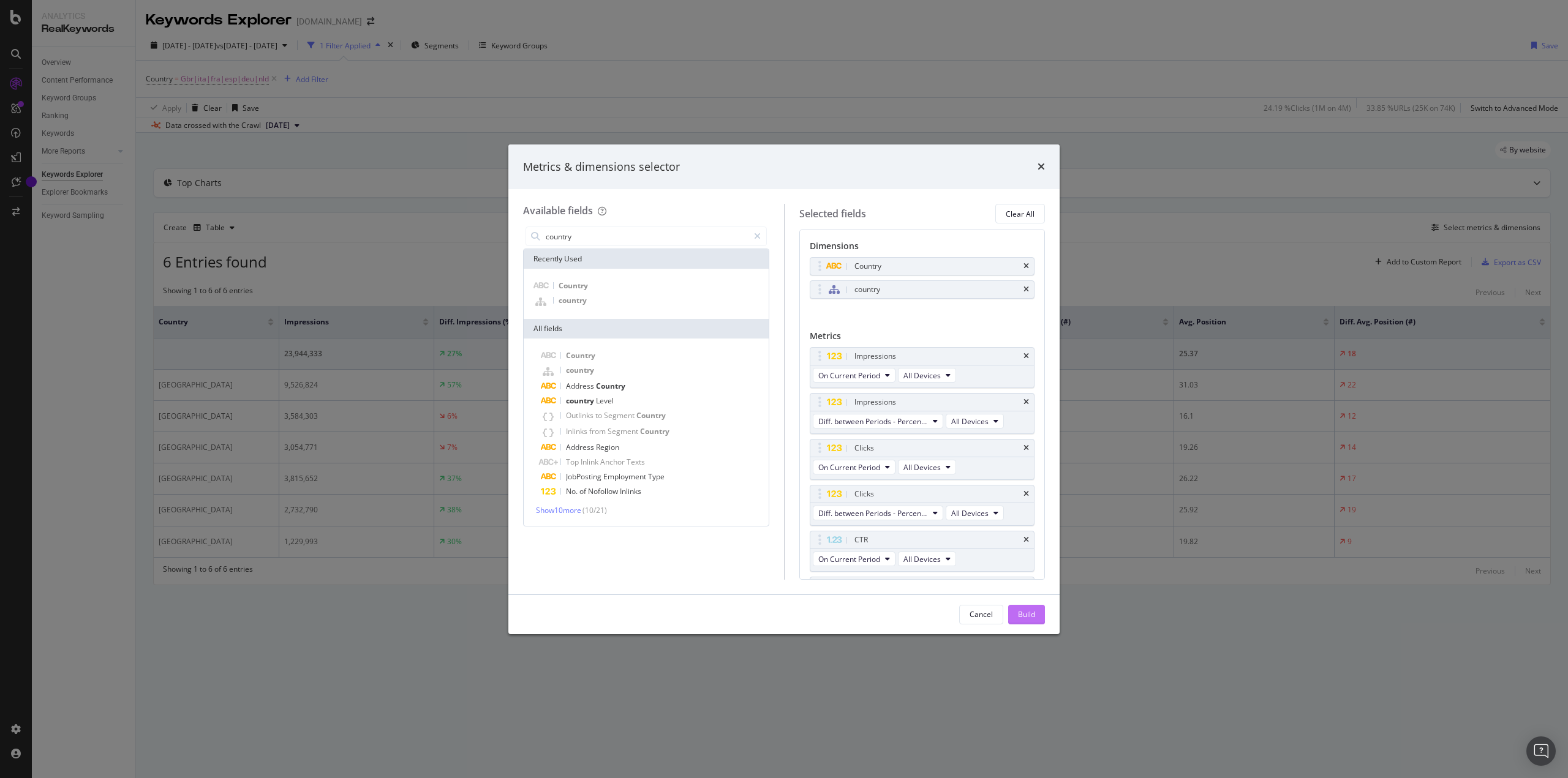
click at [1023, 617] on div "Build" at bounding box center [1026, 614] width 17 height 10
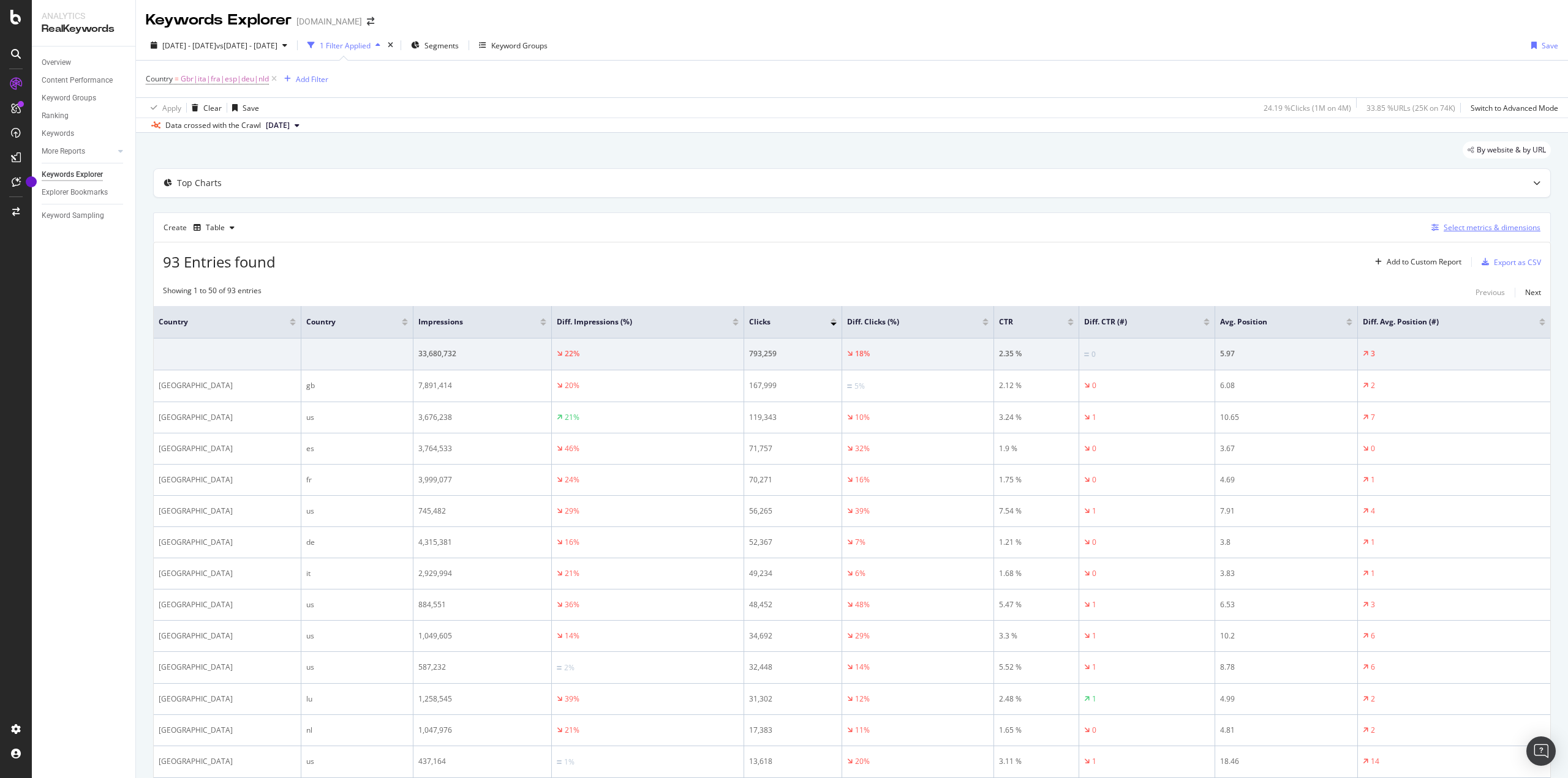
click at [1487, 228] on div "Select metrics & dimensions" at bounding box center [1491, 228] width 97 height 10
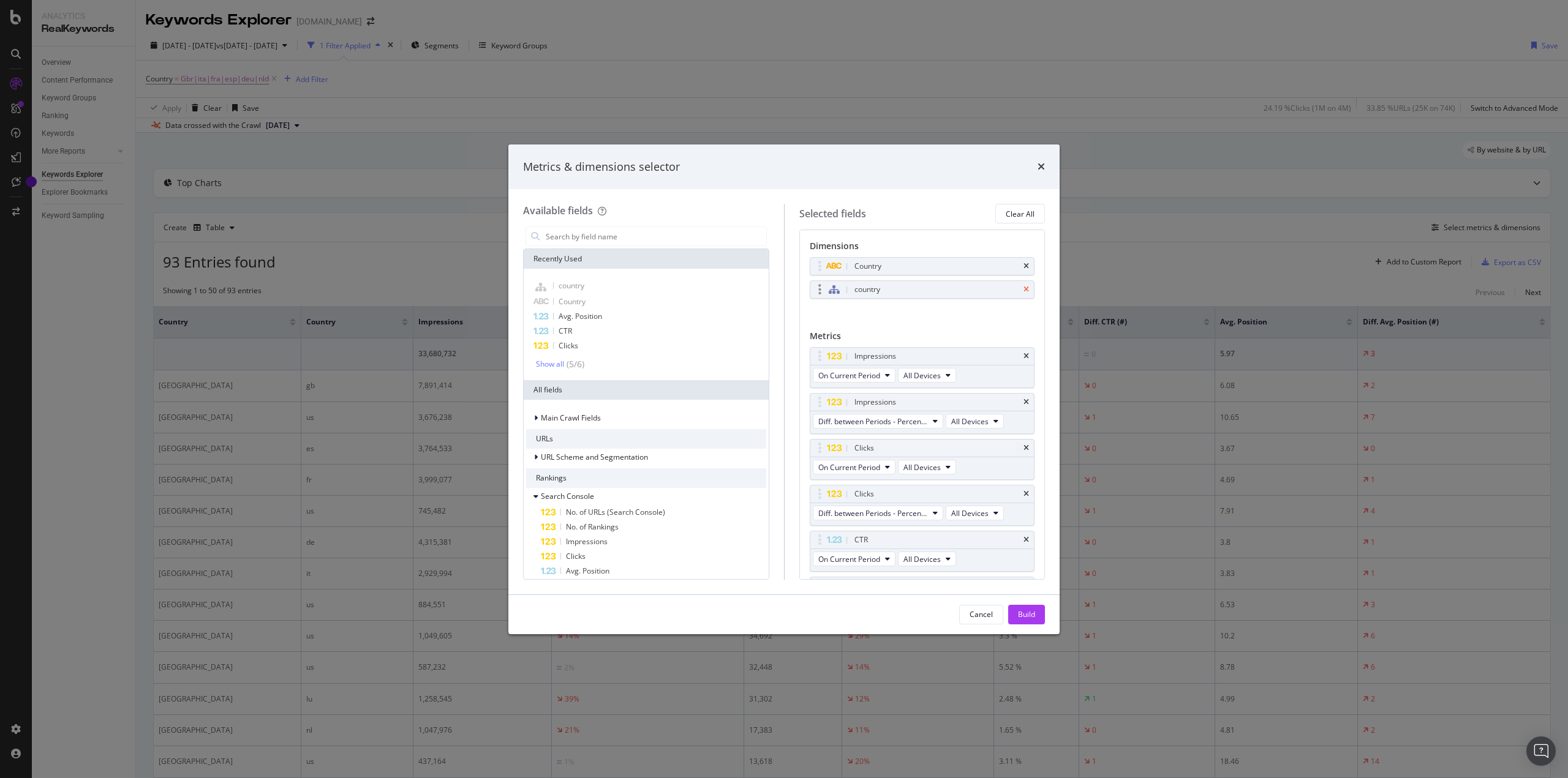
click at [1023, 285] on icon "times" at bounding box center [1026, 289] width 5 height 8
click at [1023, 609] on div "Build" at bounding box center [1026, 614] width 17 height 10
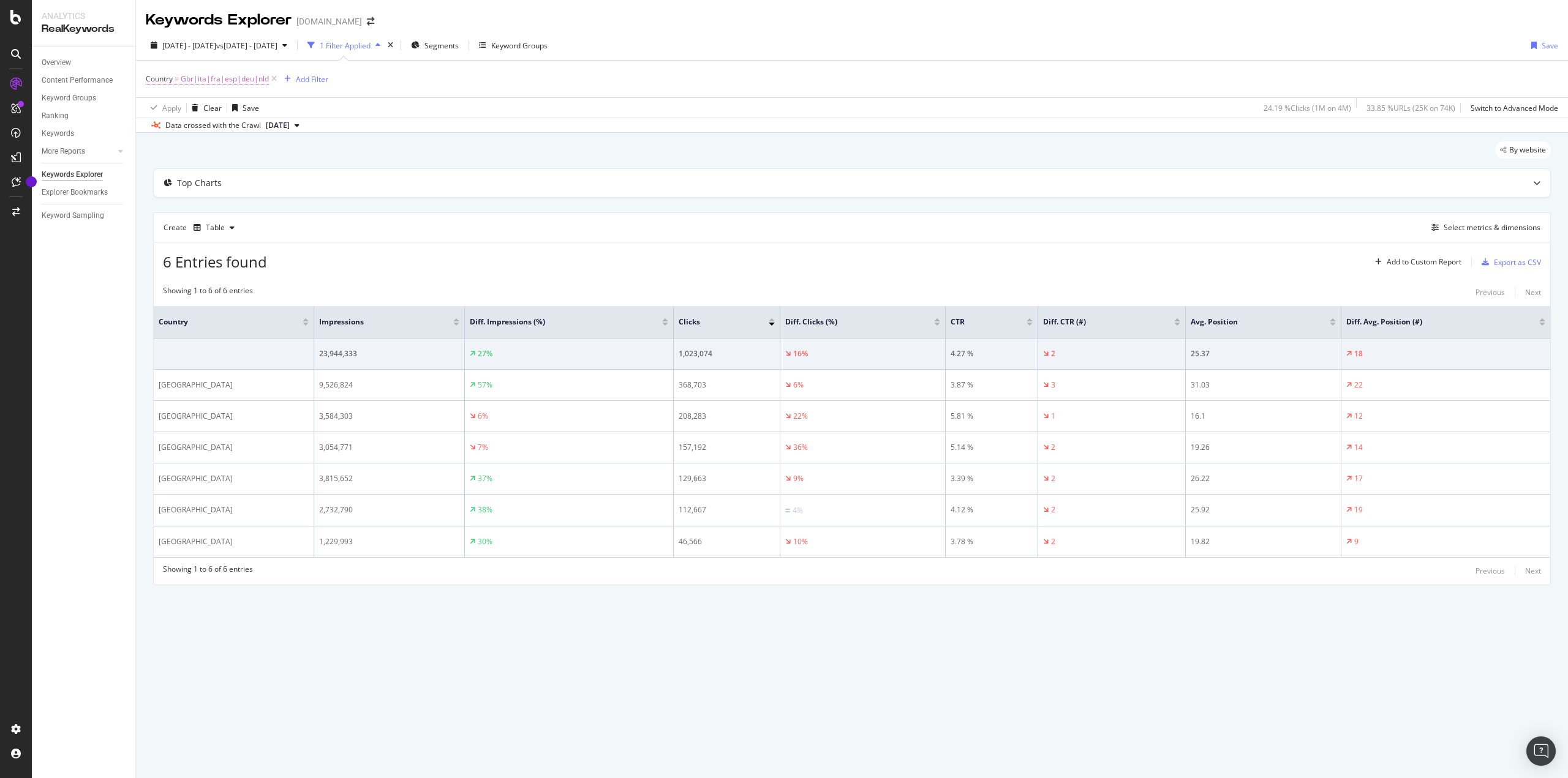
click at [209, 75] on span "Gbr|ita|fra|esp|deu|nld" at bounding box center [224, 79] width 88 height 17
click at [257, 125] on input "gbr|ita|fra|esp|deu|nld" at bounding box center [215, 129] width 116 height 20
click at [251, 132] on input "gbr|ita|fra|esp|deu|nld|" at bounding box center [215, 129] width 116 height 20
click at [240, 136] on input "gbr|ita|fra|esp|deu|nld|irl|aut|" at bounding box center [215, 129] width 116 height 20
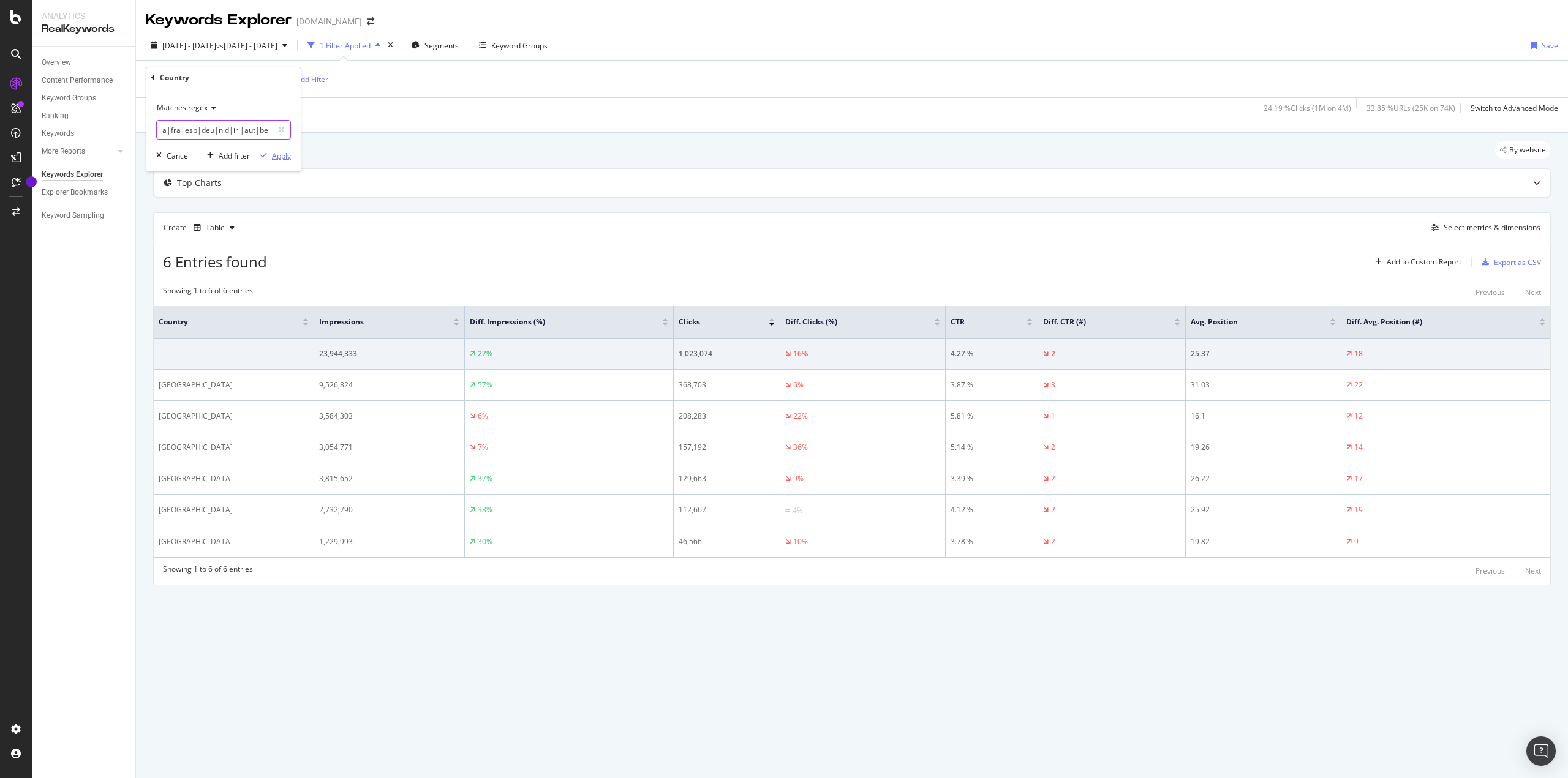
type input "gbr|ita|fra|esp|deu|nld|irl|aut|bel"
click at [277, 157] on div "Apply" at bounding box center [281, 156] width 19 height 10
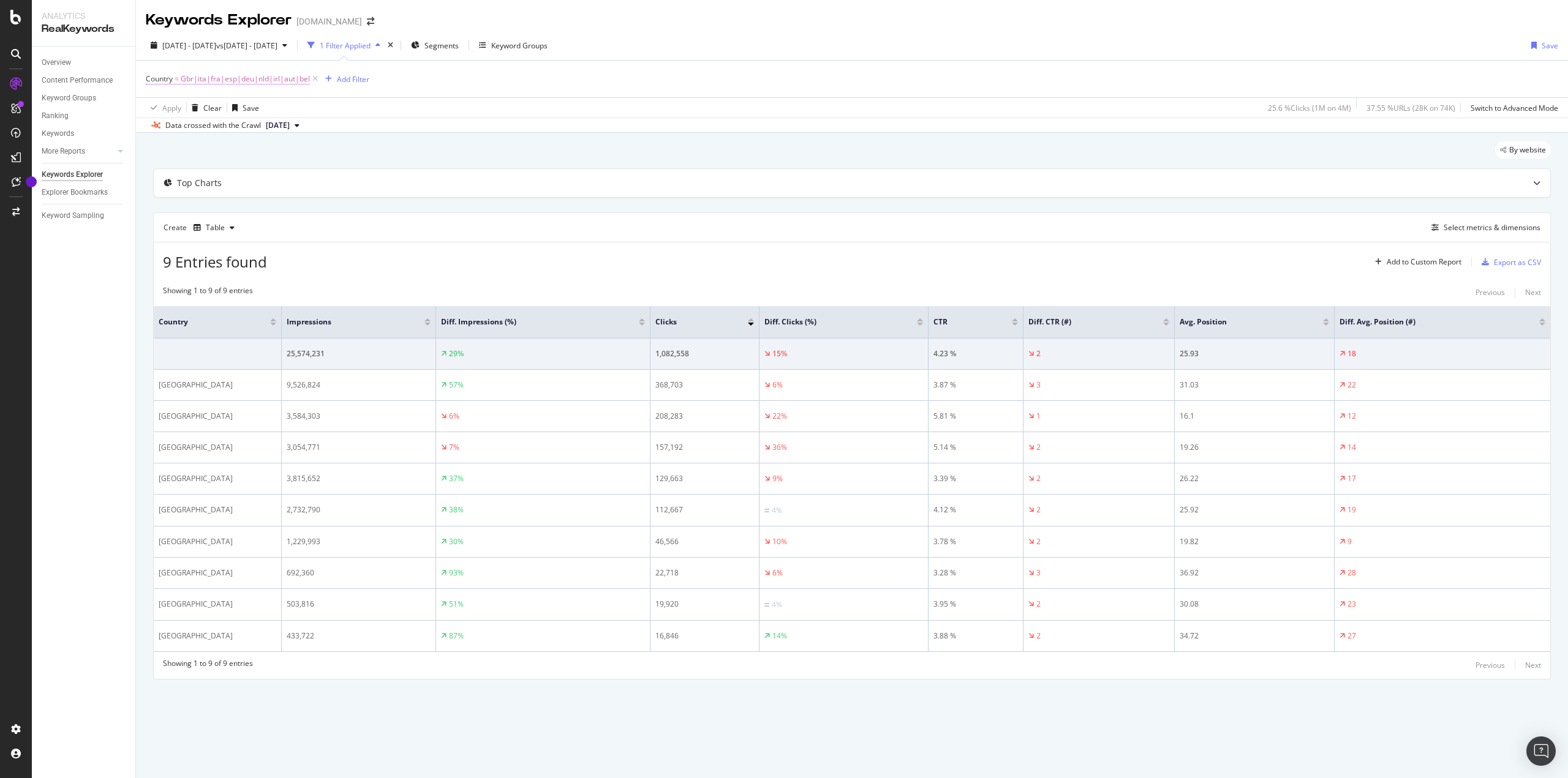
click at [265, 82] on span "Gbr|ita|fra|esp|deu|nld|irl|aut|bel" at bounding box center [245, 79] width 129 height 17
click at [1458, 224] on div "Select metrics & dimensions" at bounding box center [1491, 228] width 97 height 10
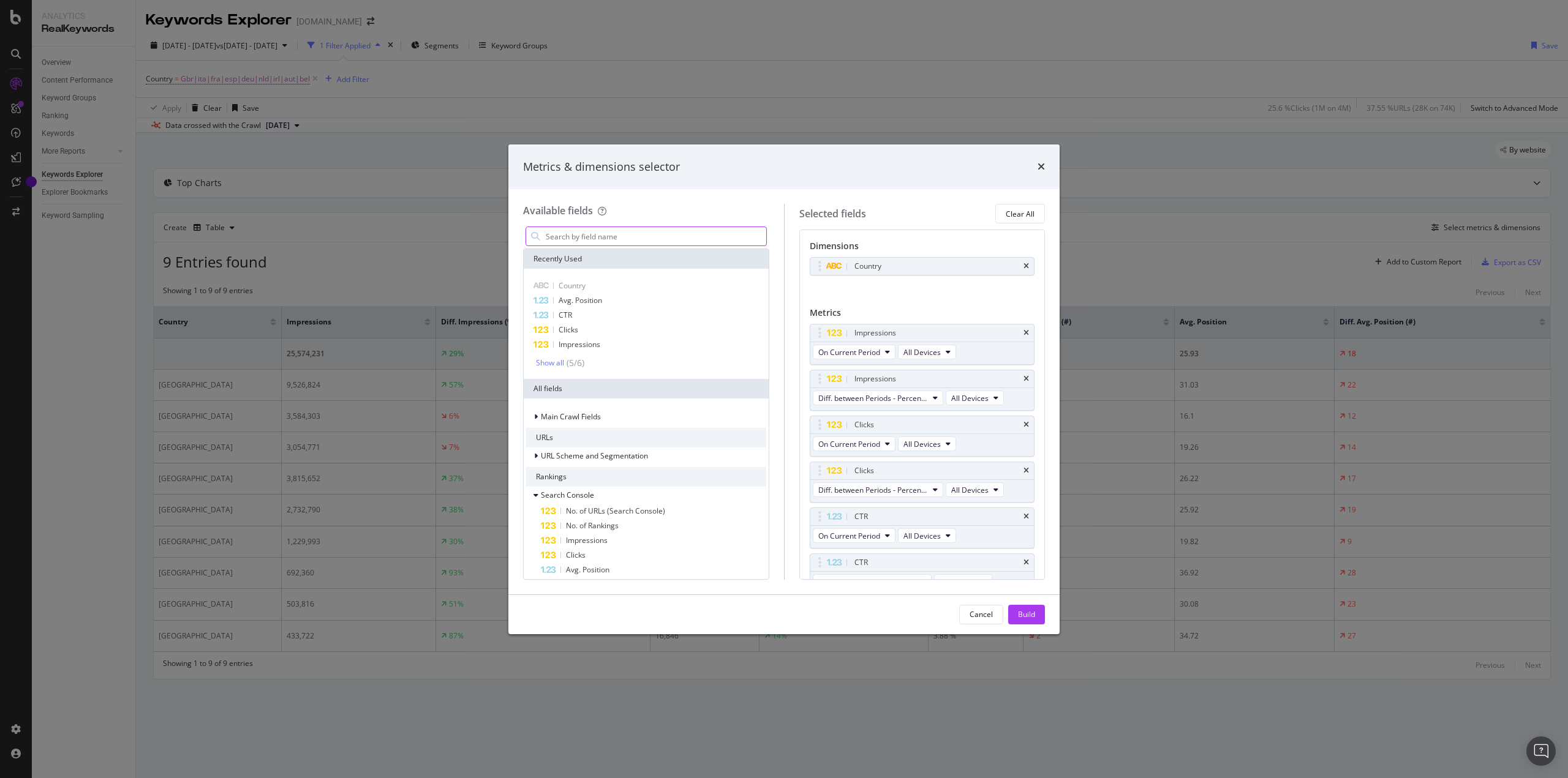
click at [631, 237] on input "modal" at bounding box center [655, 235] width 222 height 18
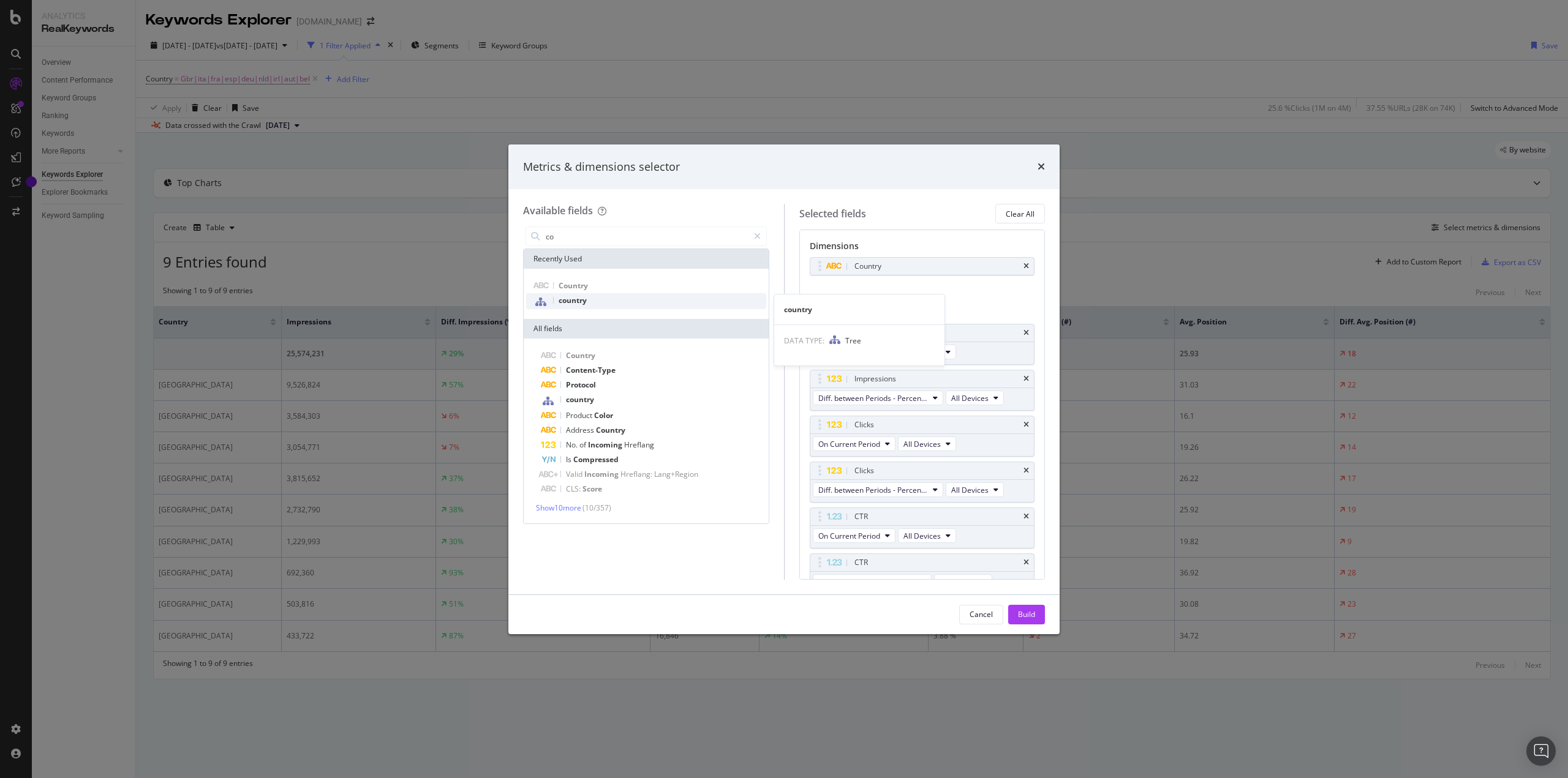
type input "co"
click at [669, 303] on div "country" at bounding box center [646, 301] width 240 height 16
click at [1023, 263] on icon "times" at bounding box center [1026, 266] width 5 height 8
click at [1017, 614] on div "Build" at bounding box center [1026, 614] width 17 height 10
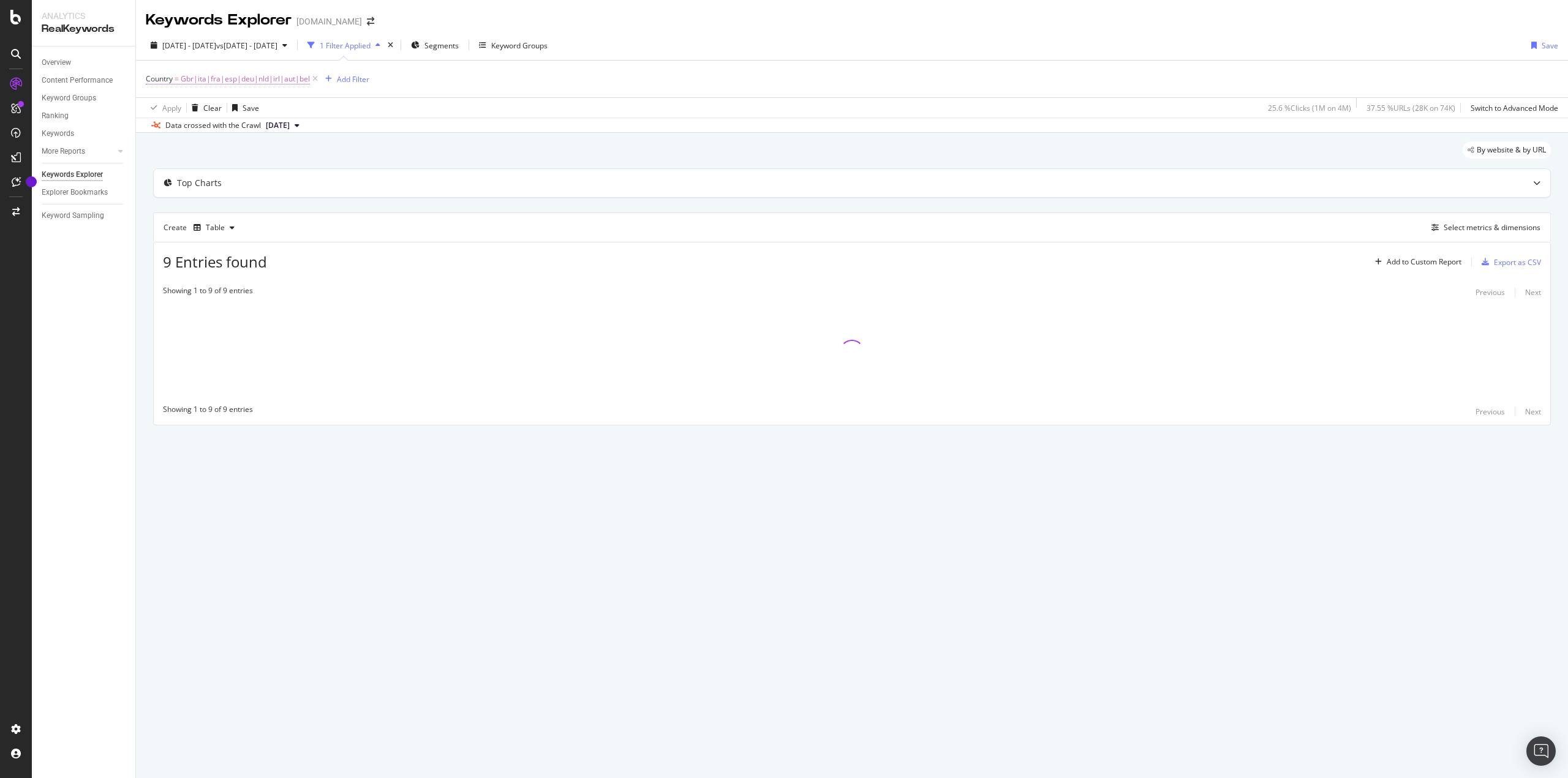
click at [258, 74] on span "Gbr|ita|fra|esp|deu|nld|irl|aut|bel" at bounding box center [245, 79] width 129 height 17
click at [214, 125] on input "gbr|ita|fra|esp|deu|nld|irl|aut|bel" at bounding box center [215, 129] width 116 height 20
click at [156, 78] on div "Country" at bounding box center [223, 78] width 144 height 21
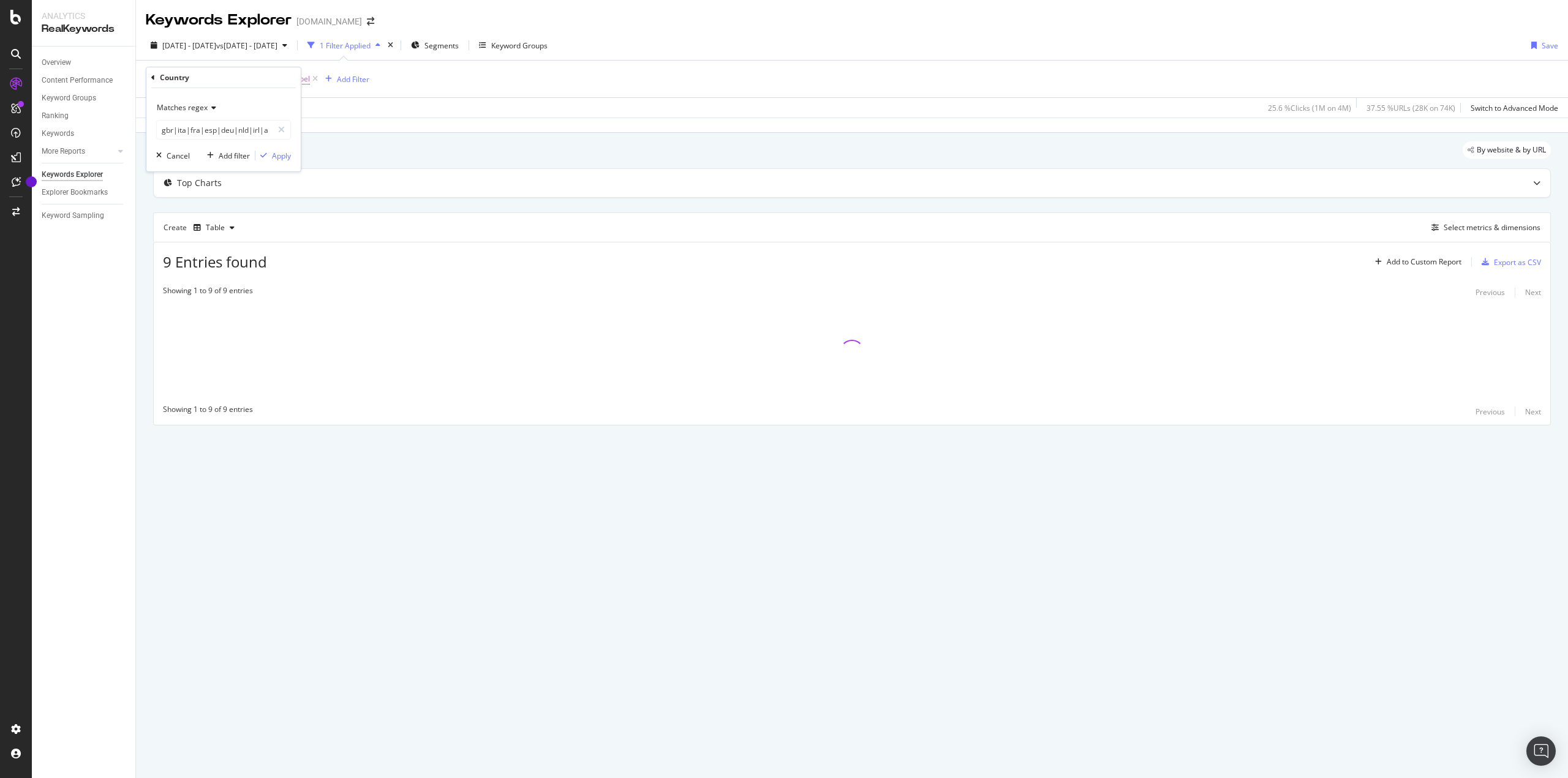
click at [153, 74] on icon at bounding box center [153, 78] width 3 height 8
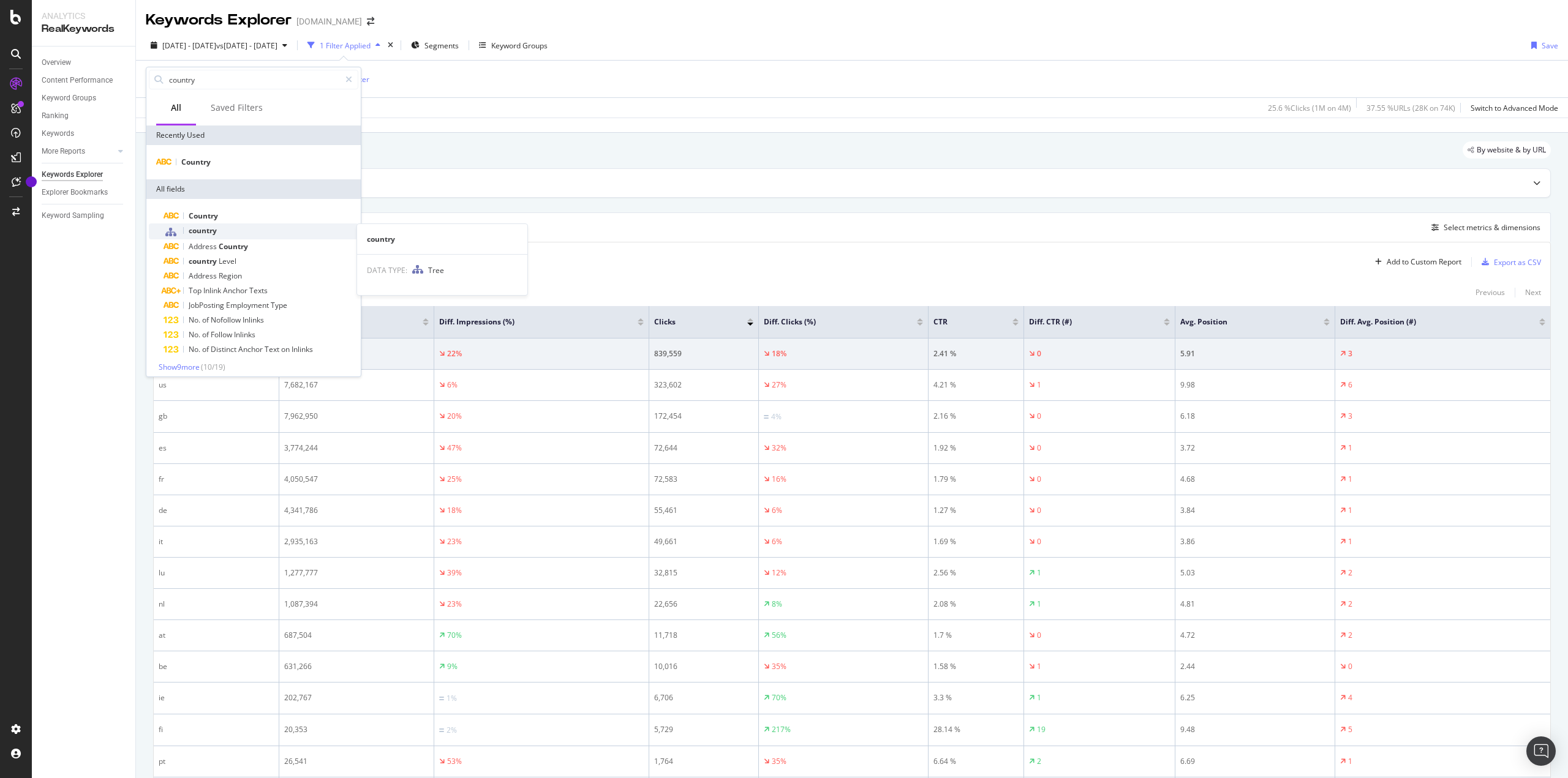
click at [235, 228] on div "country" at bounding box center [261, 231] width 195 height 16
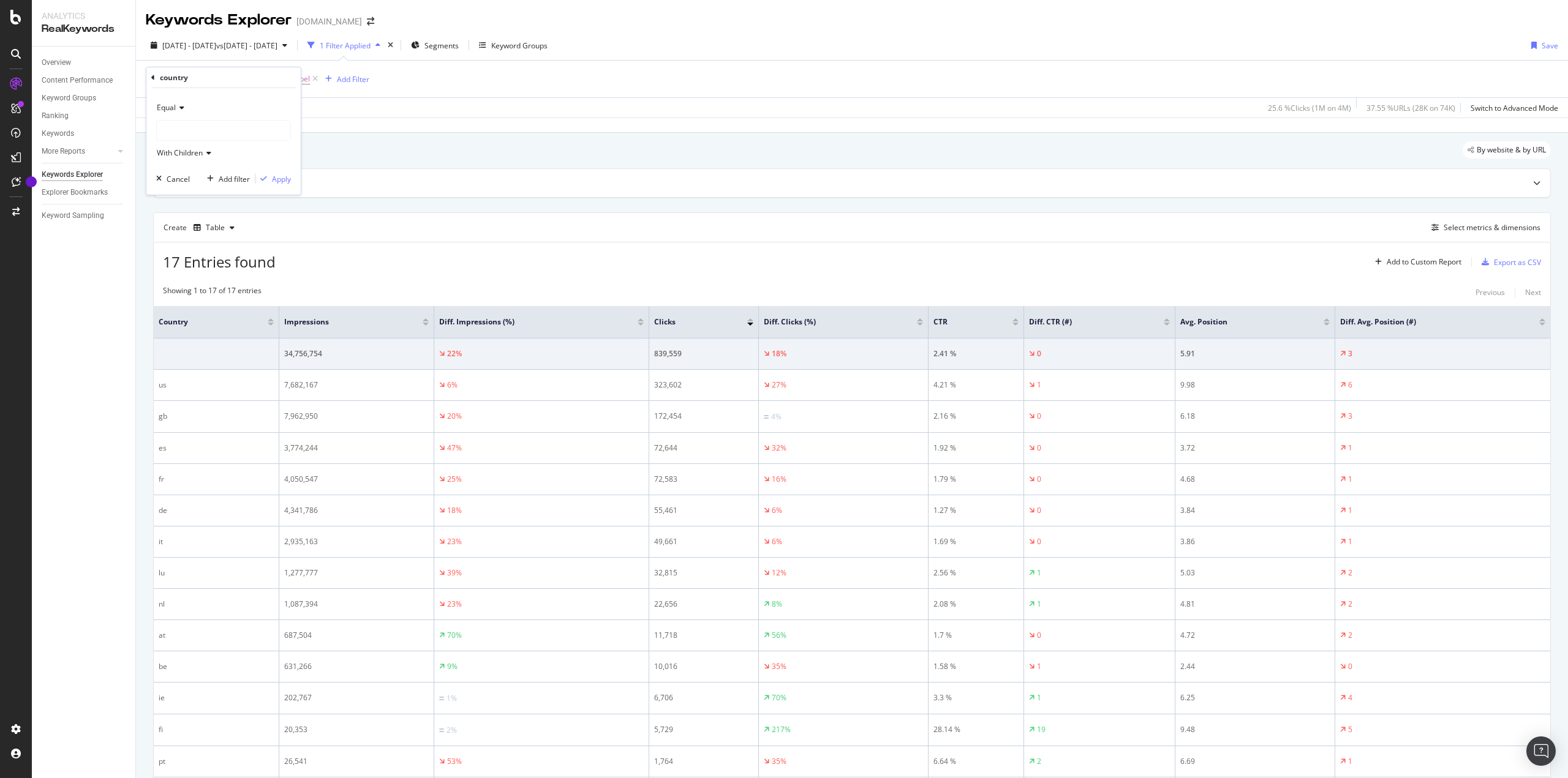
click at [177, 100] on div "Equal" at bounding box center [224, 108] width 135 height 20
click at [206, 104] on div "Equal" at bounding box center [224, 108] width 135 height 20
click at [204, 129] on div at bounding box center [224, 130] width 134 height 20
click at [394, 245] on div "17 Entries found Add to Custom Report Export as CSV" at bounding box center [852, 257] width 1396 height 30
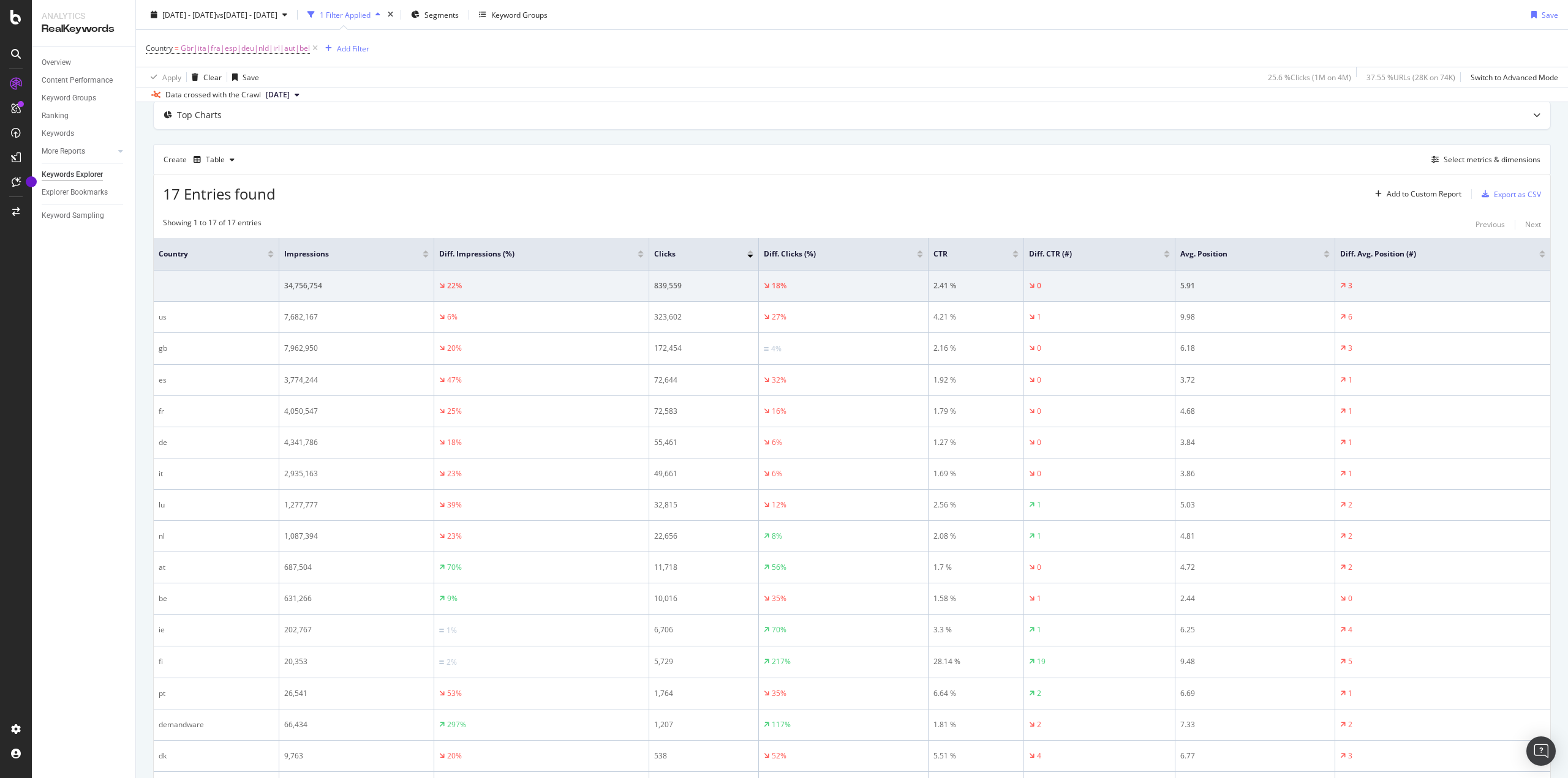
scroll to position [68, 0]
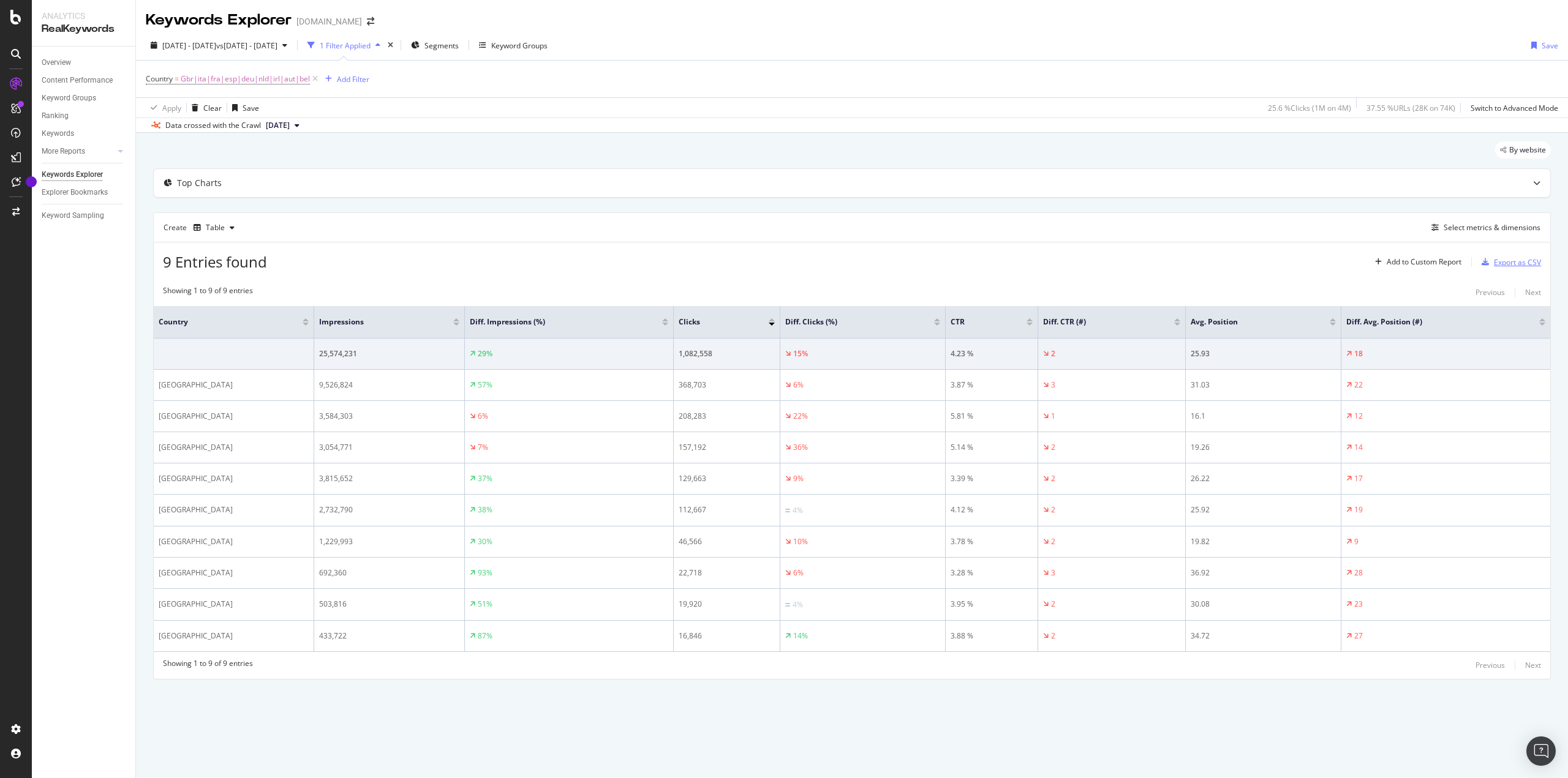
click at [1517, 258] on div "Export as CSV" at bounding box center [1517, 262] width 47 height 10
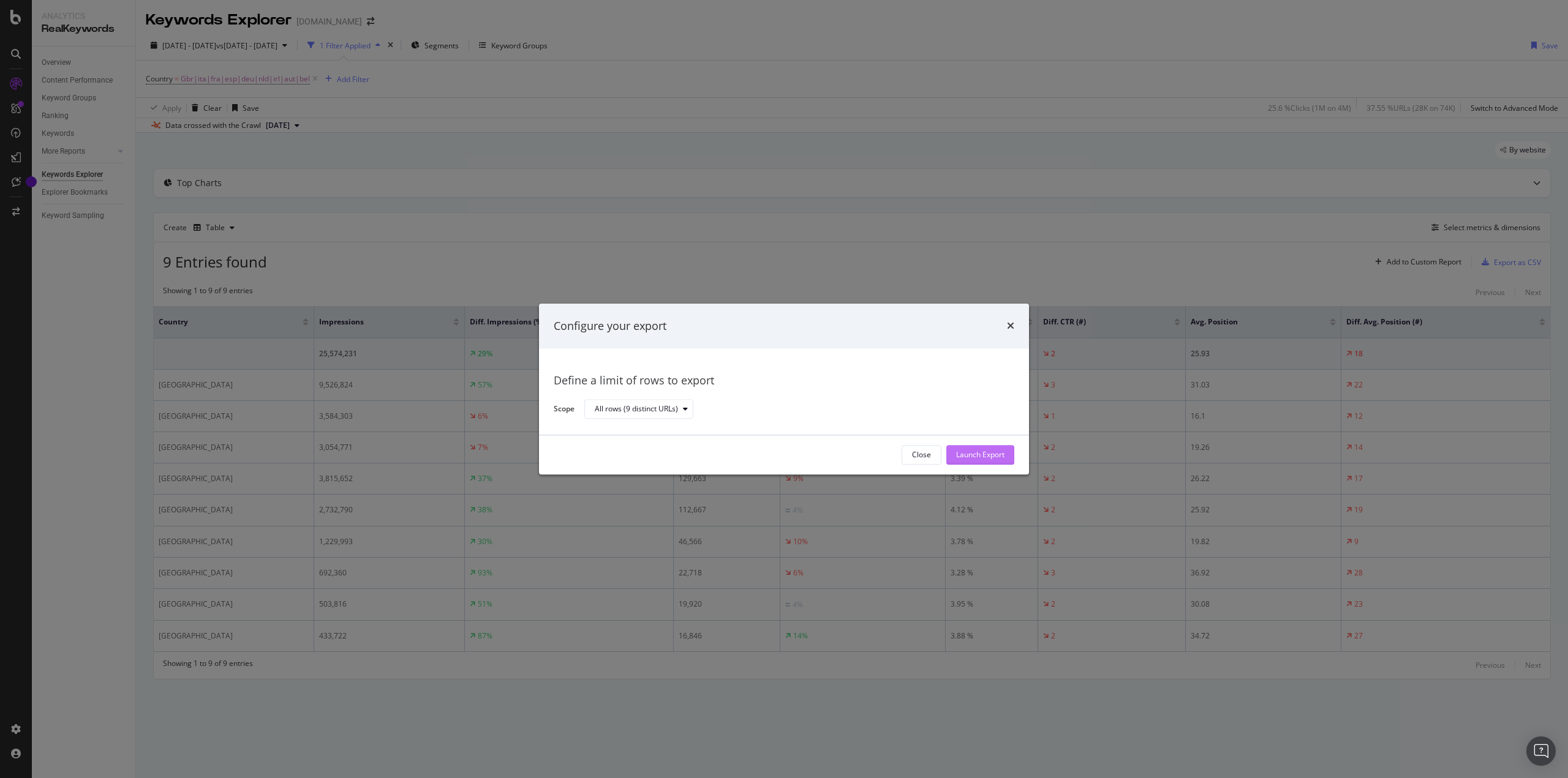
click at [986, 453] on div "Launch Export" at bounding box center [980, 455] width 48 height 10
